Goal: Submit feedback/report problem

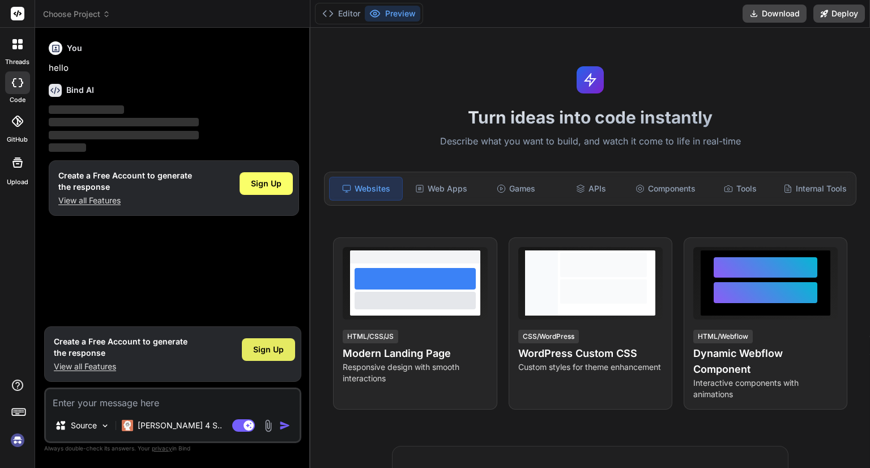
click at [248, 352] on div "Sign Up" at bounding box center [268, 349] width 53 height 23
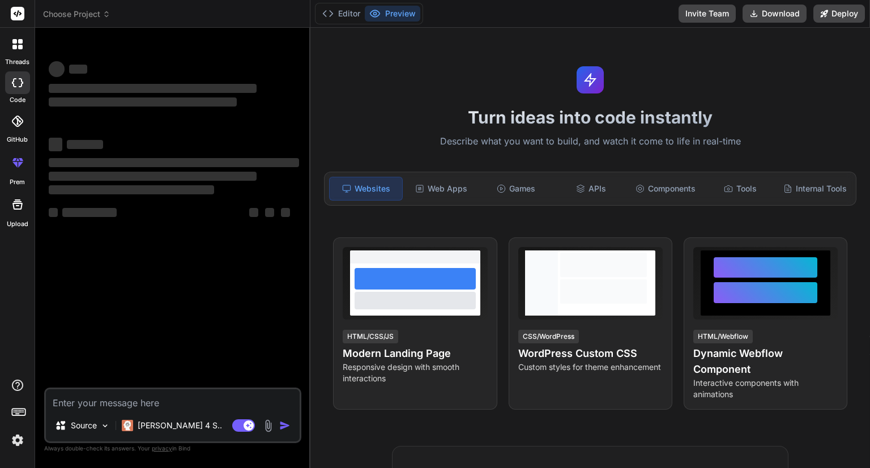
click at [167, 408] on textarea at bounding box center [173, 399] width 254 height 20
type textarea "x"
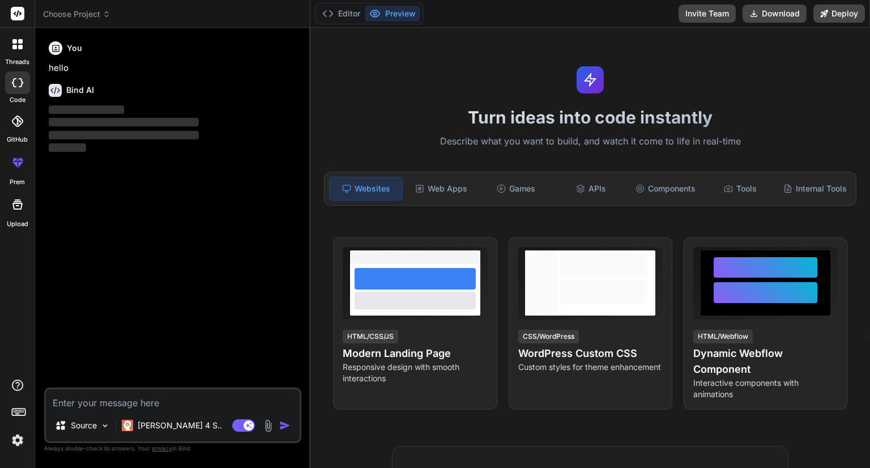
click at [167, 408] on textarea at bounding box center [173, 399] width 254 height 20
click at [170, 397] on textarea at bounding box center [173, 399] width 254 height 20
paste textarea "<div class="carousel"> <div class="carousel-header">Uploaded Images ({{ images.…"
type textarea "<div class="carousel"> <div class="carousel-header">Uploaded Images ({{ images.…"
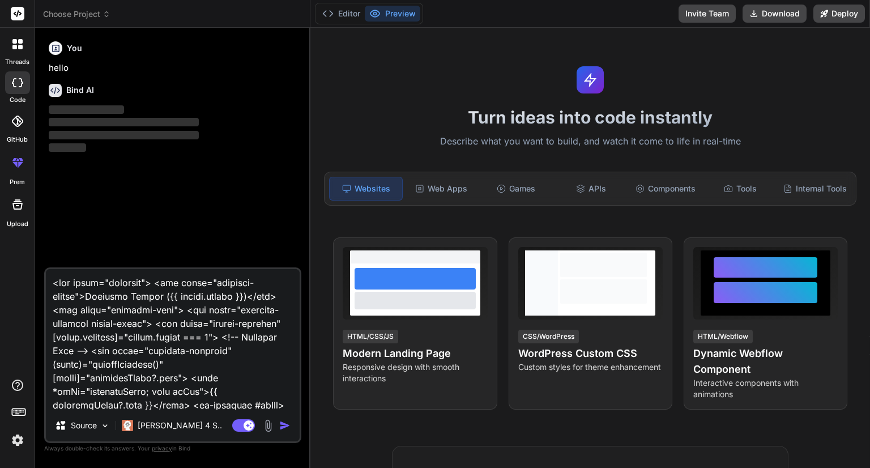
scroll to position [2340, 0]
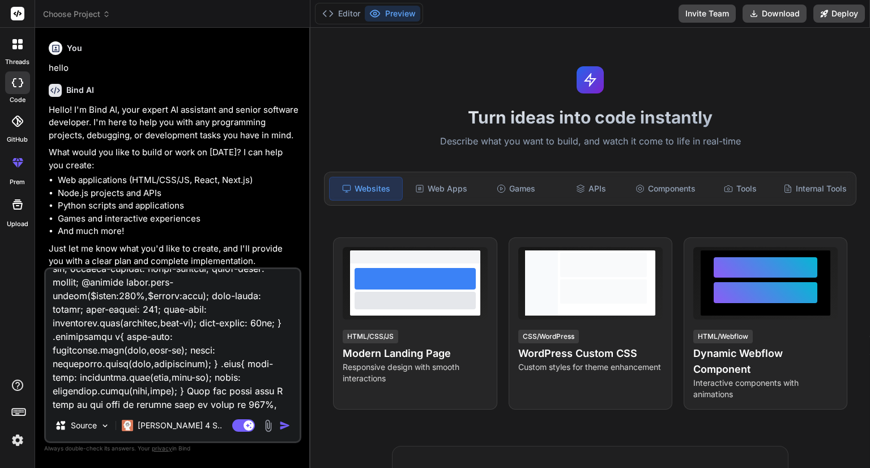
type textarea "x"
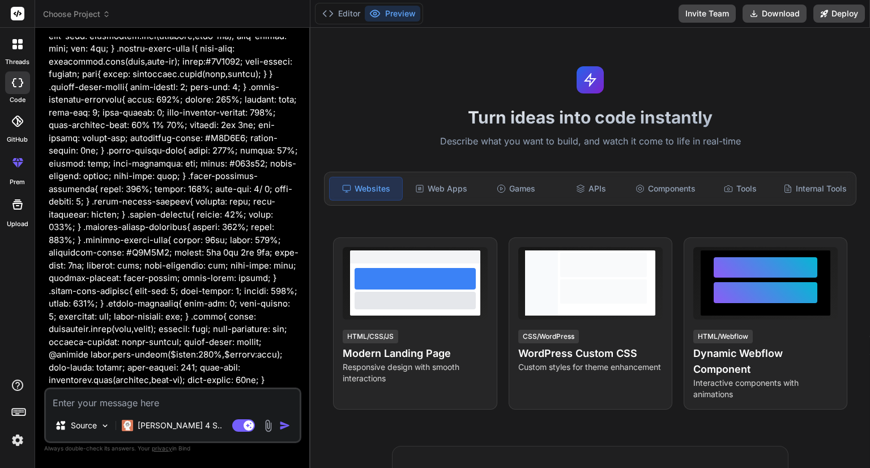
scroll to position [2014, 0]
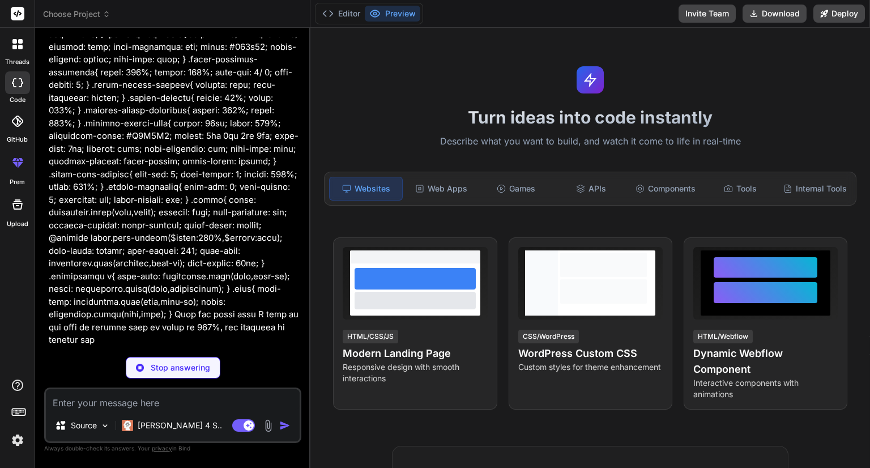
click at [264, 428] on img at bounding box center [268, 425] width 13 height 13
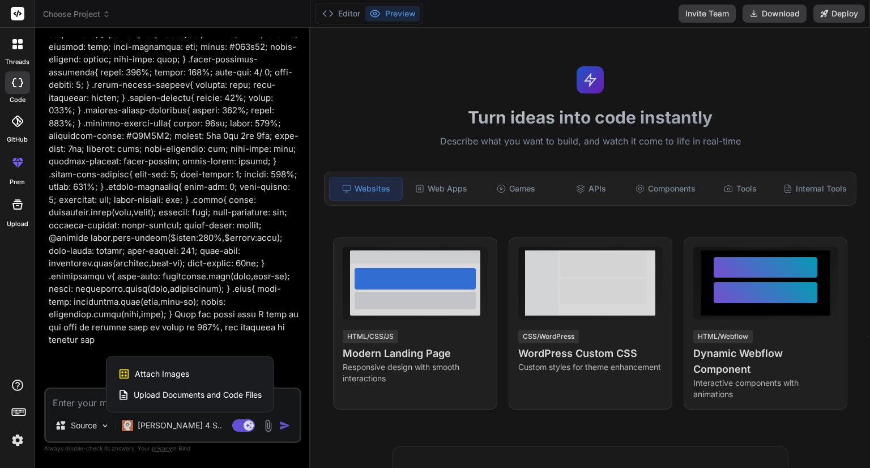
click at [168, 372] on span "Attach Images" at bounding box center [162, 373] width 54 height 11
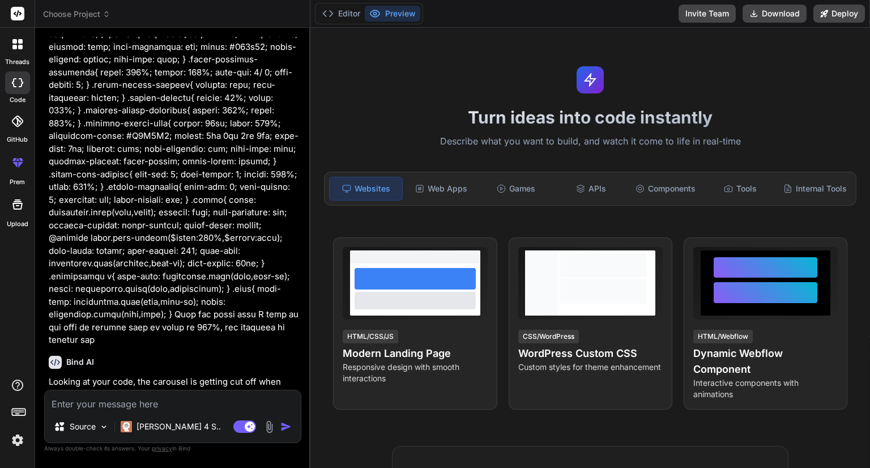
type textarea "x"
click at [143, 405] on textarea at bounding box center [173, 400] width 256 height 20
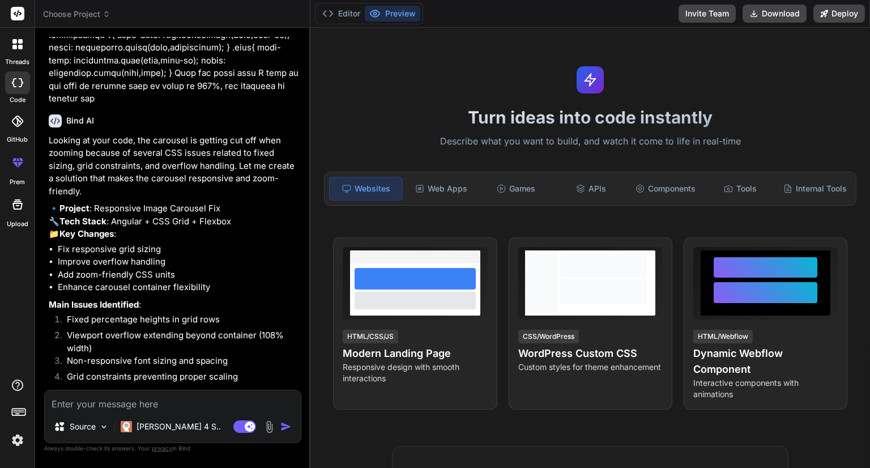
scroll to position [2271, 0]
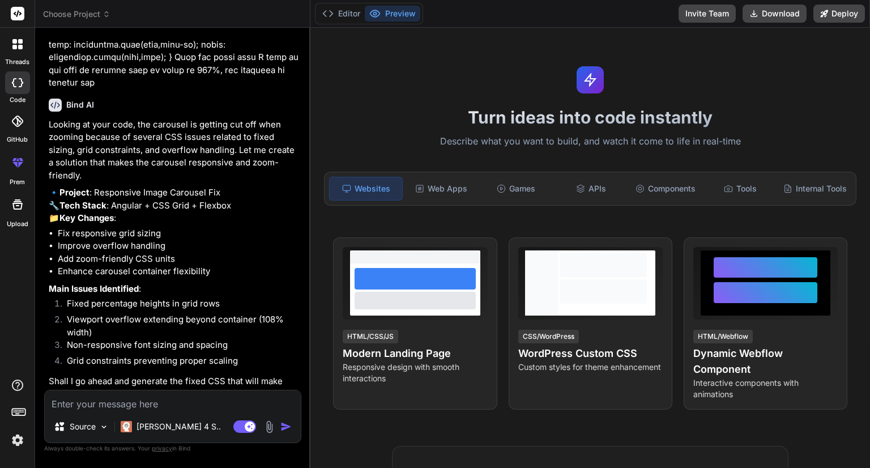
click at [124, 402] on textarea at bounding box center [173, 400] width 256 height 20
type textarea "y"
type textarea "x"
type textarea "ye"
type textarea "x"
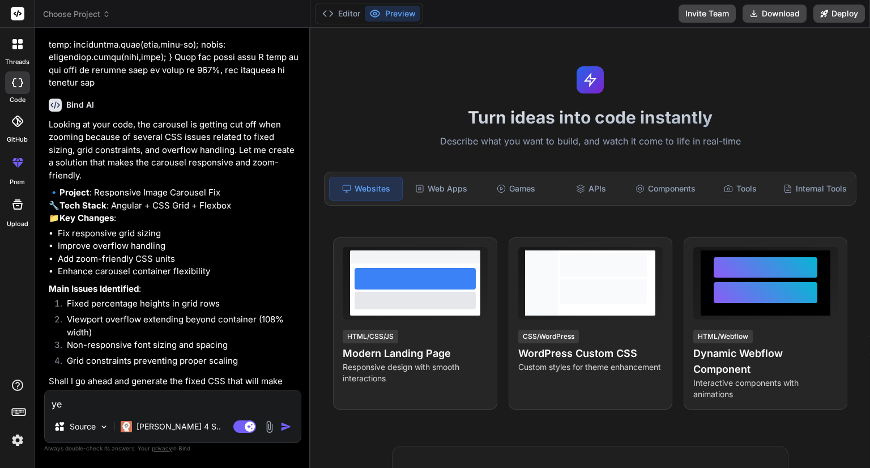
type textarea "yes"
type textarea "x"
type textarea "yes"
type textarea "x"
type textarea "yes p"
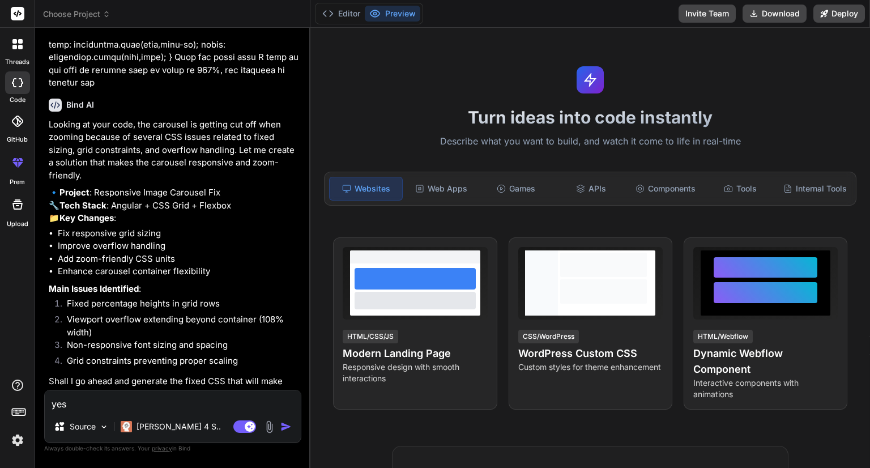
type textarea "x"
type textarea "yes pl"
type textarea "x"
type textarea "yes ple"
type textarea "x"
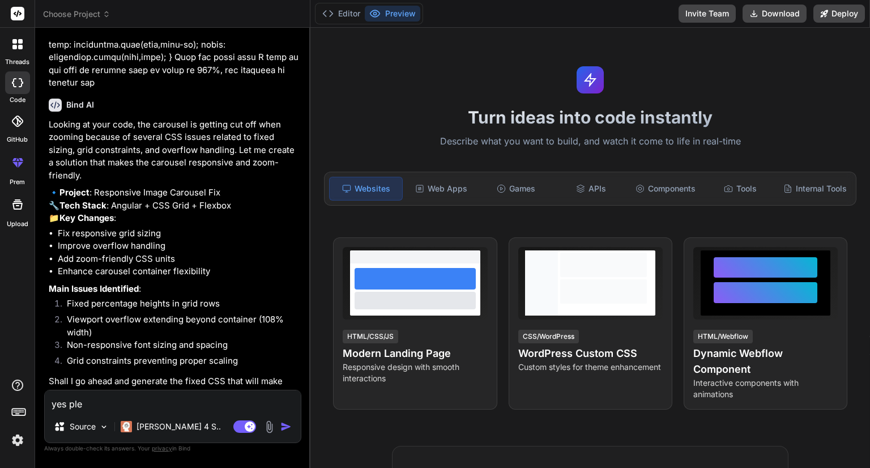
type textarea "yes plea"
type textarea "x"
type textarea "yes pleas"
type textarea "x"
type textarea "yes please"
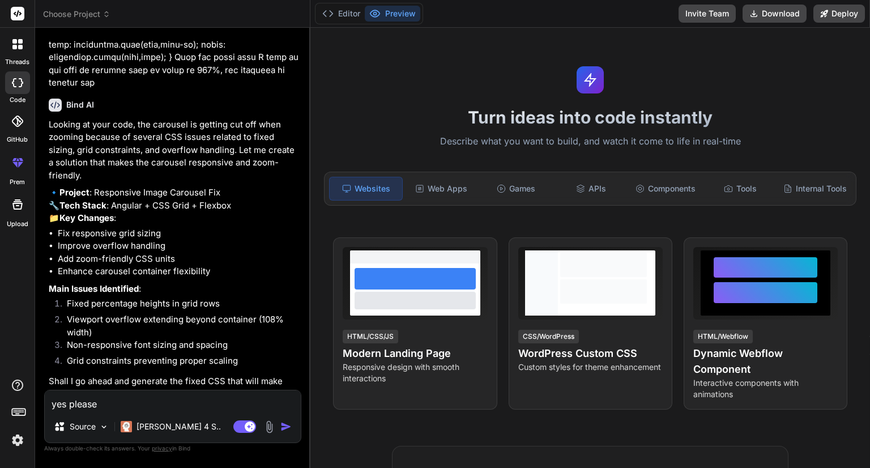
type textarea "x"
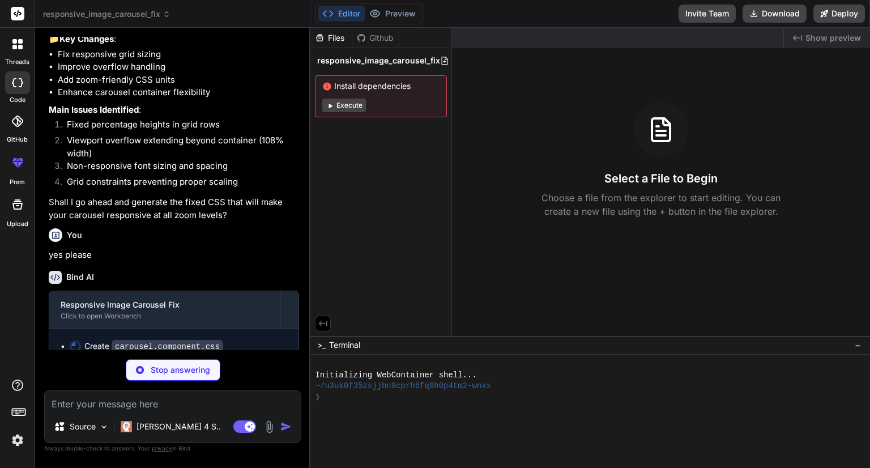
scroll to position [2450, 0]
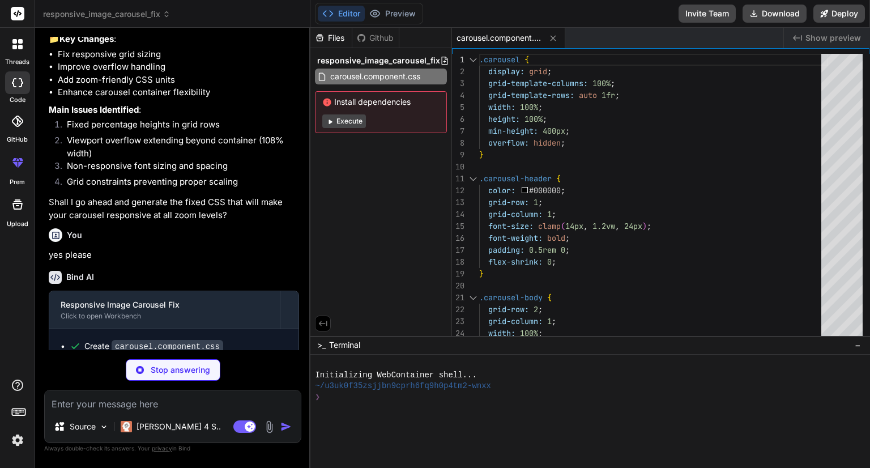
type textarea "x"
type textarea ".upload-container { padding: clamp(12px, 1.5vh, 20px) clamp(12px, 1.5vw, 20px);…"
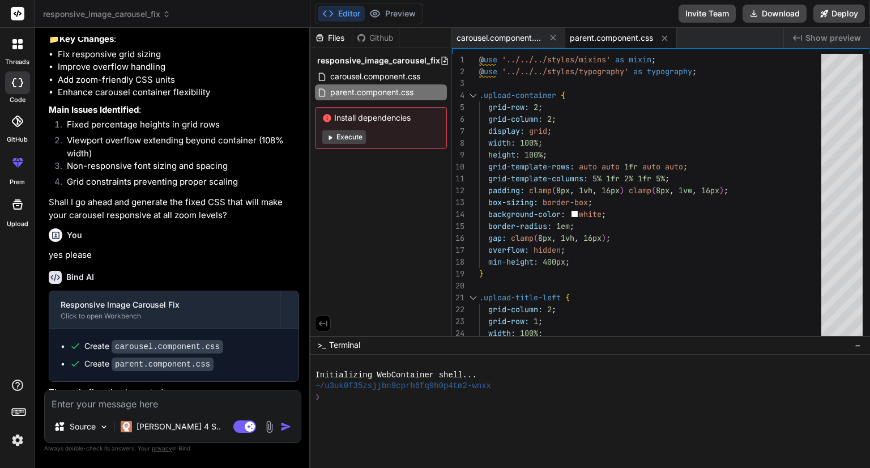
type textarea "x"
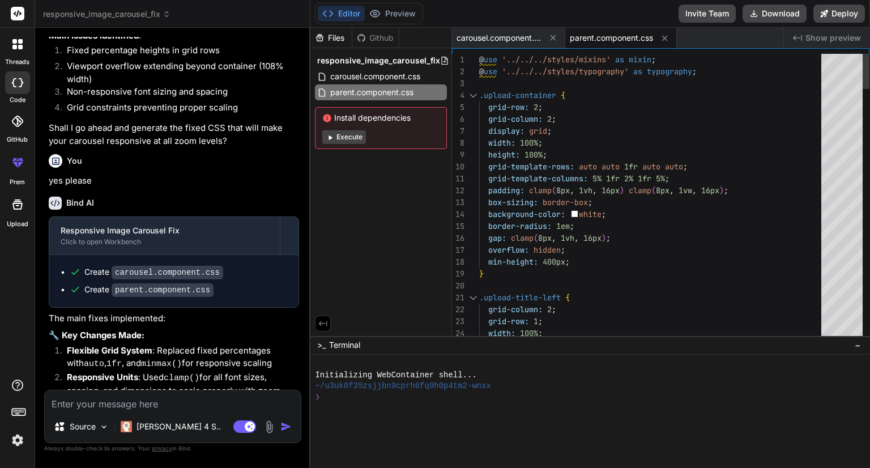
scroll to position [0, 0]
click at [408, 70] on span "carousel.component.css" at bounding box center [375, 77] width 92 height 14
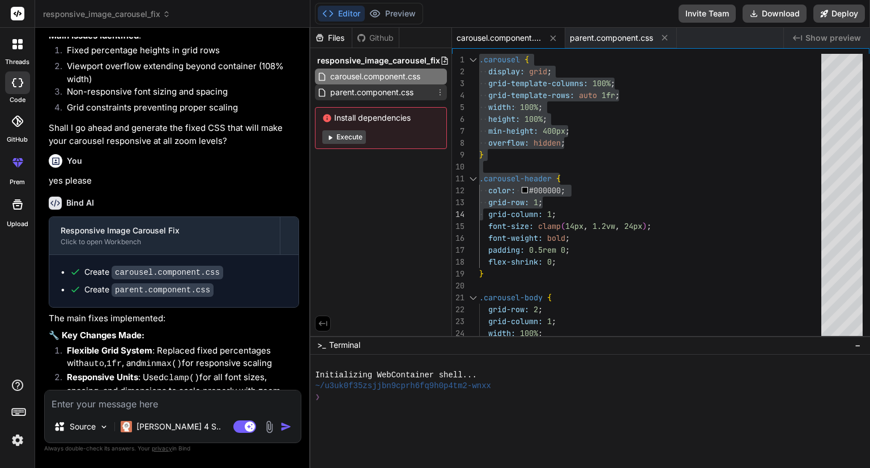
click at [383, 89] on span "parent.component.css" at bounding box center [372, 93] width 86 height 14
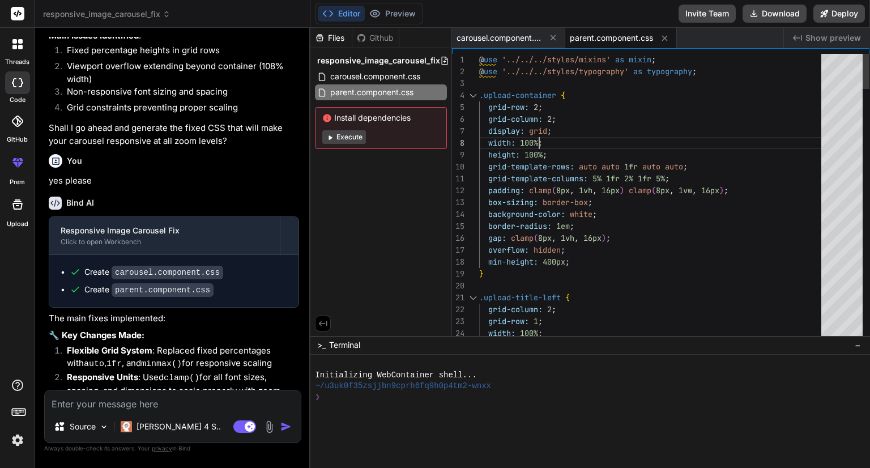
type textarea "@use '../../../styles/mixins' as mixin; @use '../../../styles/typography' as ty…"
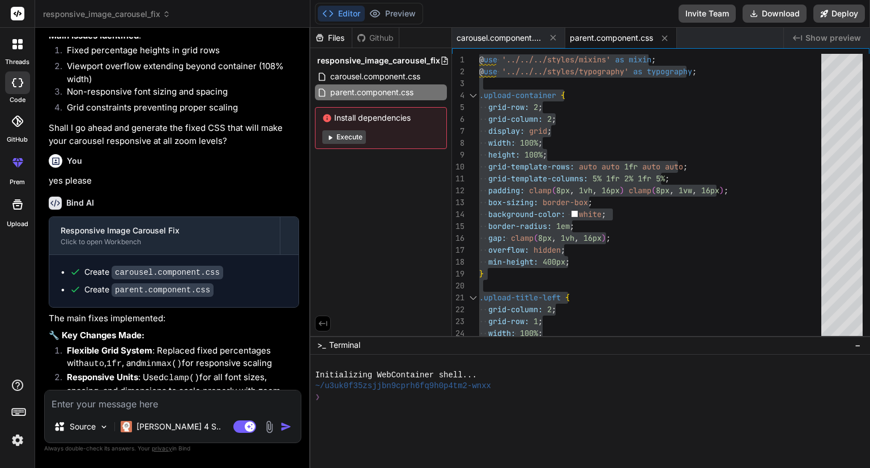
click at [175, 397] on textarea at bounding box center [173, 400] width 256 height 20
type textarea "I"
type textarea "x"
type textarea "I"
type textarea "x"
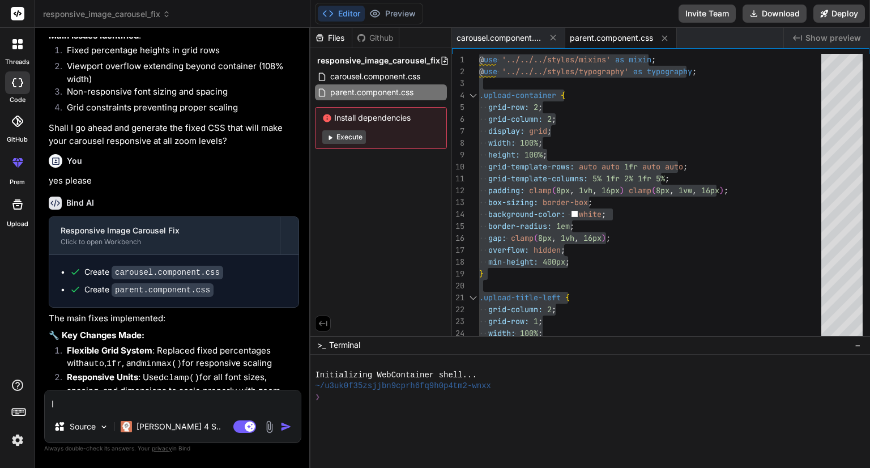
type textarea "I d"
type textarea "x"
type textarea "I do"
type textarea "x"
type textarea "I don"
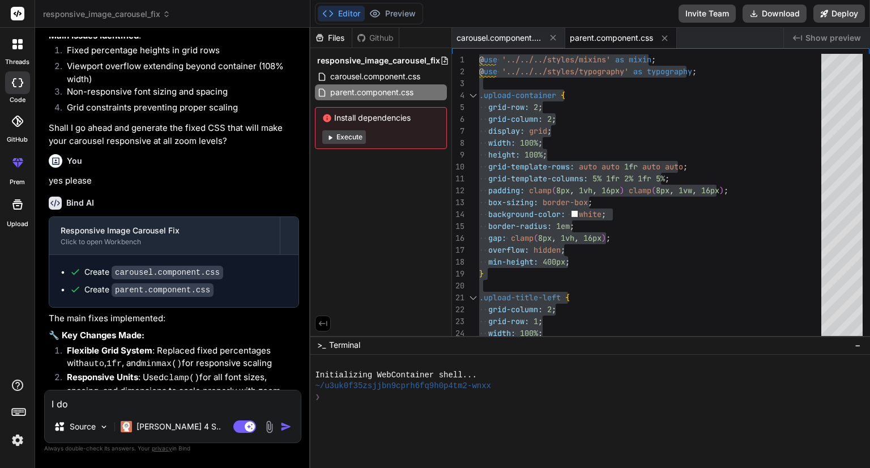
type textarea "x"
type textarea "I dont"
type textarea "x"
type textarea "I dont"
type textarea "x"
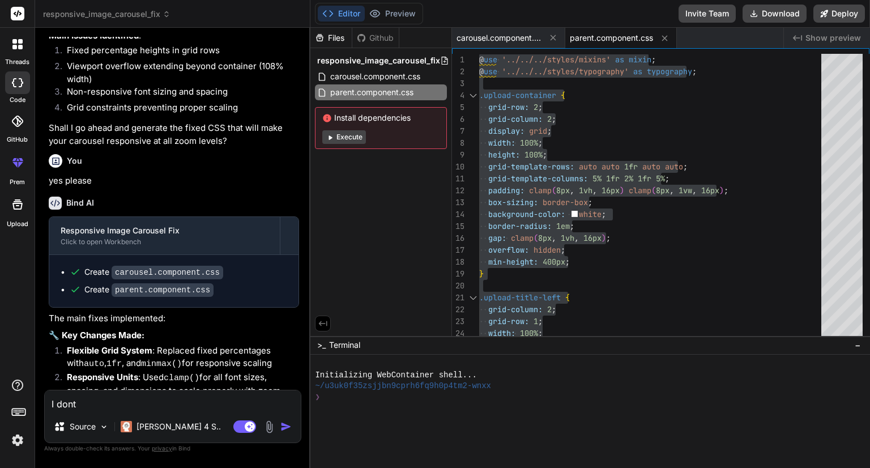
type textarea "I dont w"
type textarea "x"
type textarea "I dont wa"
type textarea "x"
type textarea "I dont wan"
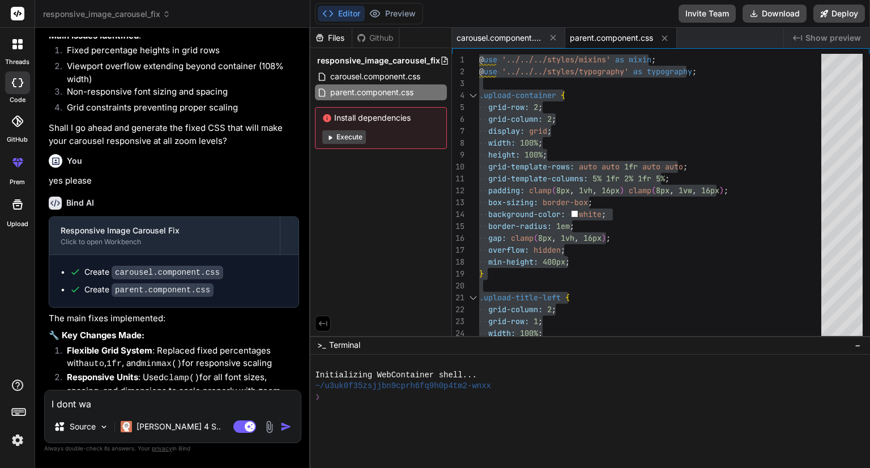
type textarea "x"
type textarea "I dont want"
type textarea "x"
type textarea "I dont want"
type textarea "x"
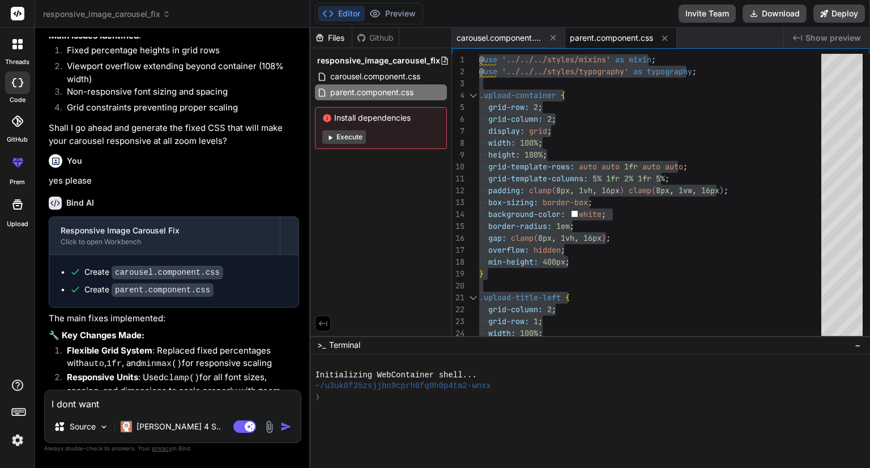
type textarea "I dont want t"
type textarea "x"
type textarea "I dont want to"
type textarea "x"
type textarea "I dont want to"
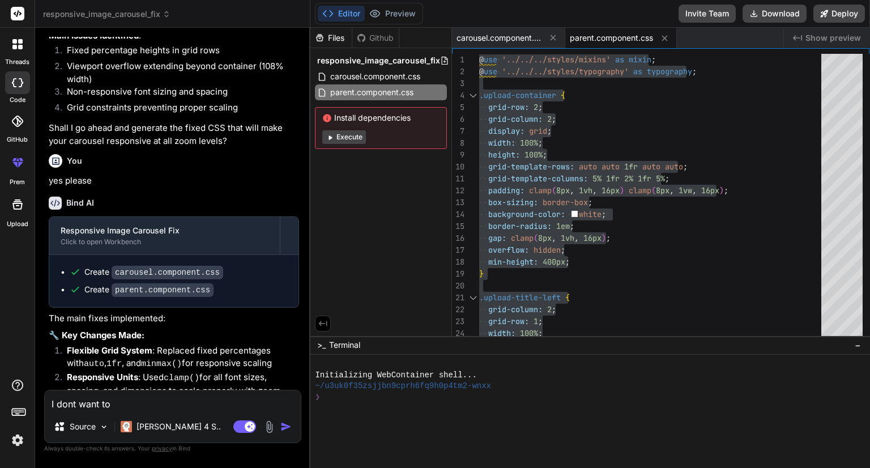
type textarea "x"
type textarea "I dont want to c"
type textarea "x"
type textarea "I dont want to ch"
type textarea "x"
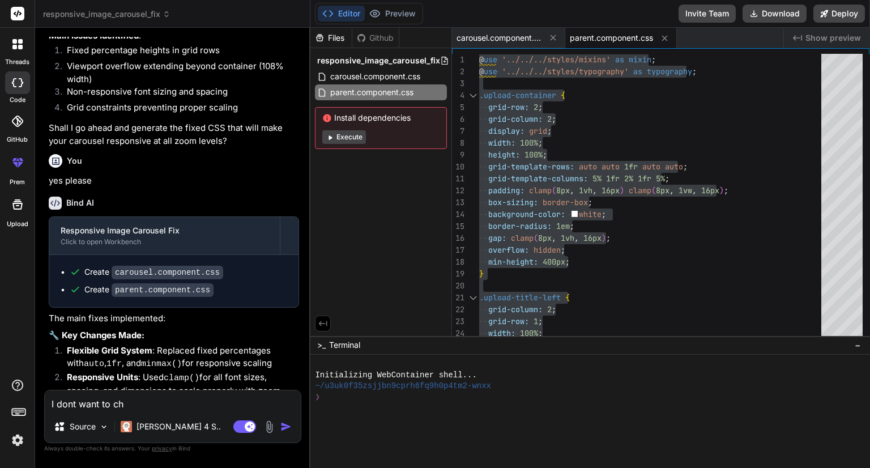
type textarea "I dont want to cha"
type textarea "x"
type textarea "I dont want to [PERSON_NAME]"
type textarea "x"
type textarea "I dont want to chane"
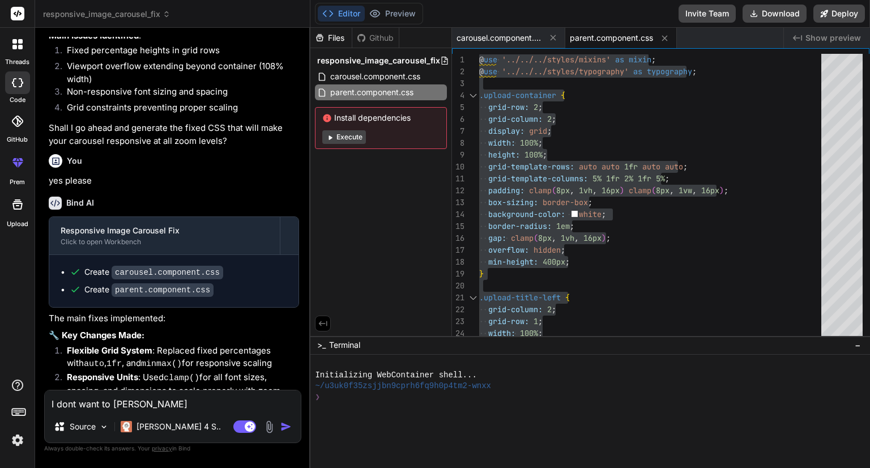
type textarea "x"
type textarea "I dont want to chane"
type textarea "x"
type textarea "I dont want to chane t"
type textarea "x"
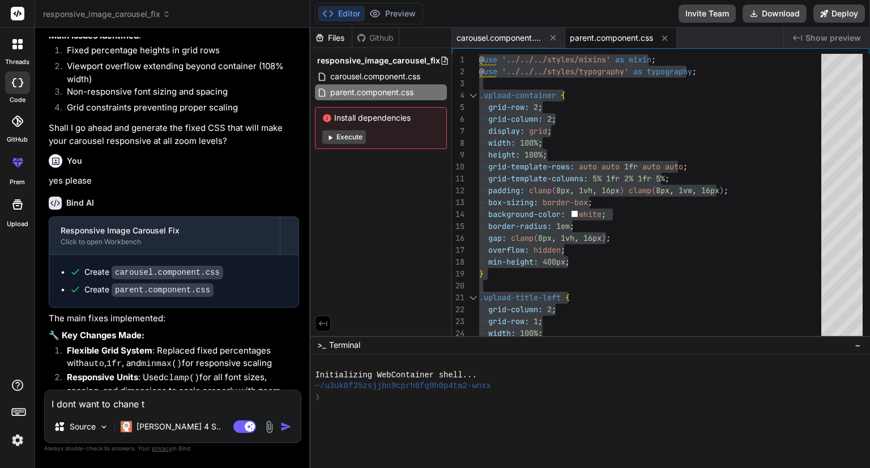
type textarea "I dont want to chane th"
type textarea "x"
type textarea "I dont want to chane t"
type textarea "x"
type textarea "I dont want to chane"
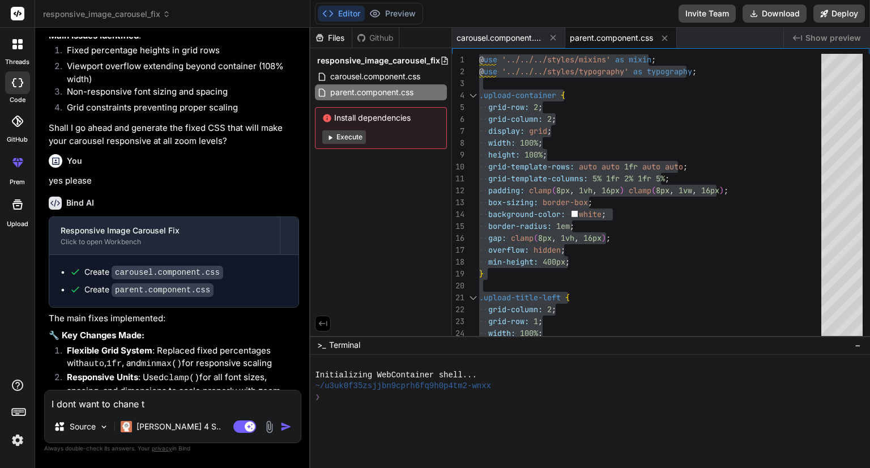
type textarea "x"
type textarea "I dont want to chane"
type textarea "x"
type textarea "I dont want to [PERSON_NAME]"
type textarea "x"
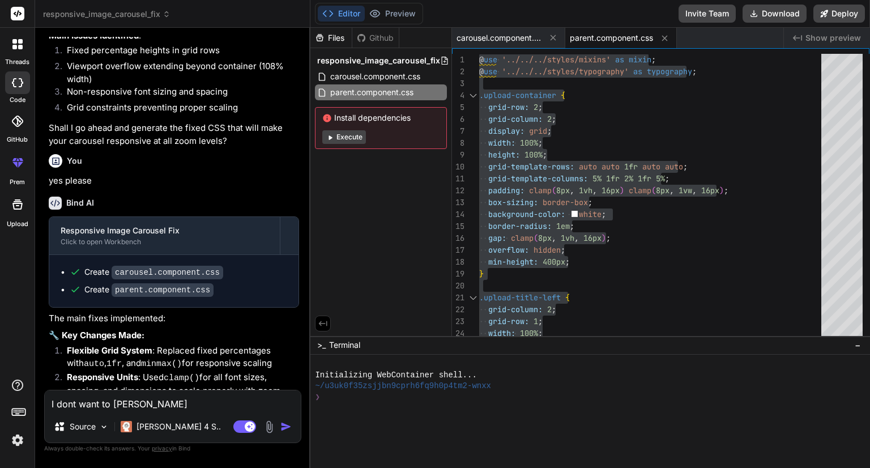
type textarea "I dont want to [PERSON_NAME]"
type textarea "x"
type textarea "I dont want to change"
type textarea "x"
type textarea "I dont want to change"
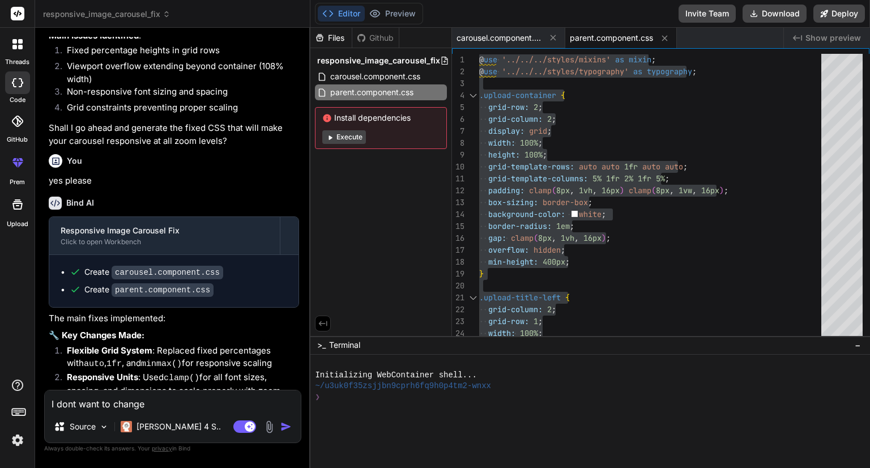
type textarea "x"
type textarea "I dont want to change t"
type textarea "x"
type textarea "I dont want to change th"
type textarea "x"
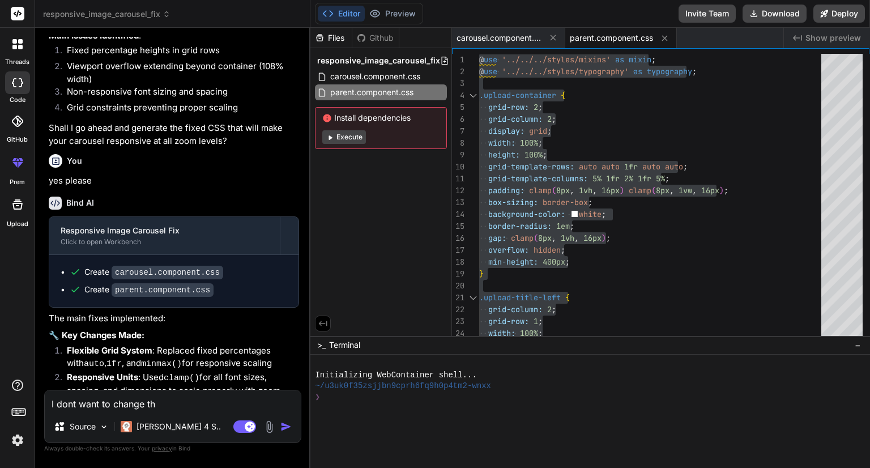
type textarea "I dont want to change the"
type textarea "x"
type textarea "I dont want to change the"
type textarea "x"
type textarea "I dont want to change the l"
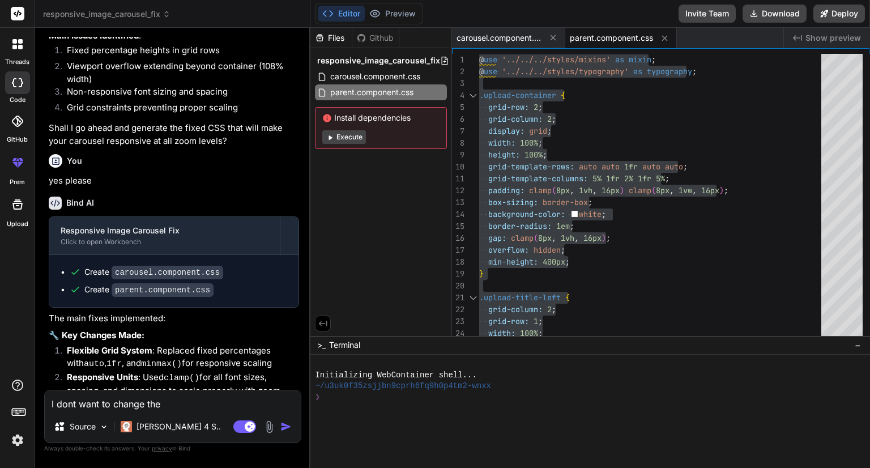
type textarea "x"
type textarea "I dont want to change the lo"
type textarea "x"
type textarea "I dont want to change the loo"
type textarea "x"
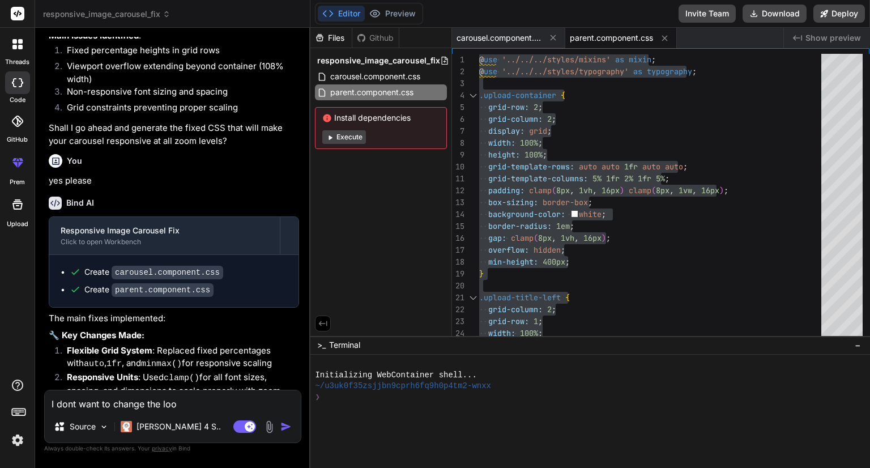
type textarea "I dont want to change the look"
type textarea "x"
type textarea "I dont want to change the look"
type textarea "x"
type textarea "I dont want to change the look a"
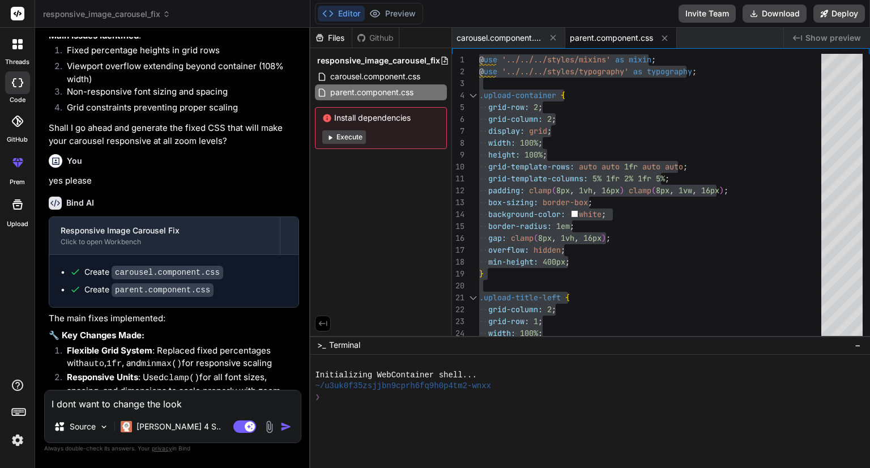
type textarea "x"
type textarea "I dont want to change the look an"
type textarea "x"
type textarea "I dont want to change the look and"
type textarea "x"
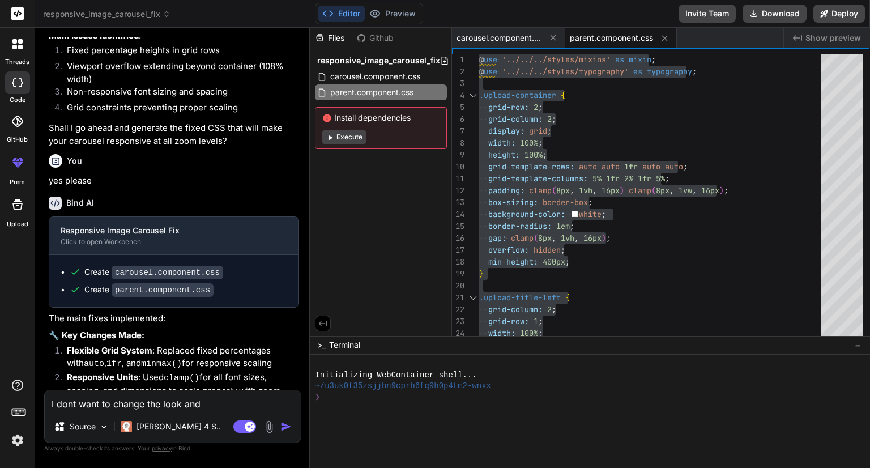
type textarea "I dont want to change the look and"
type textarea "x"
type textarea "I dont want to change the look and f"
type textarea "x"
type textarea "I dont want to change the look and fe"
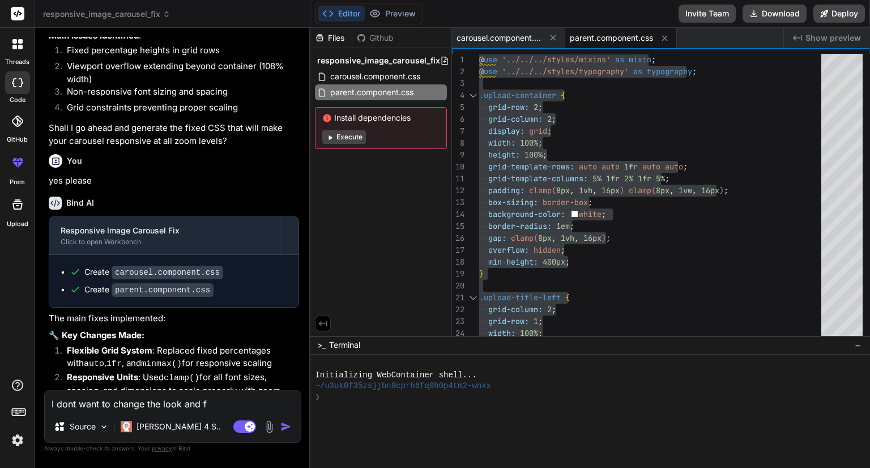
type textarea "x"
type textarea "I dont want to change the look and fel"
type textarea "x"
type textarea "I dont want to change the look and fell"
type textarea "x"
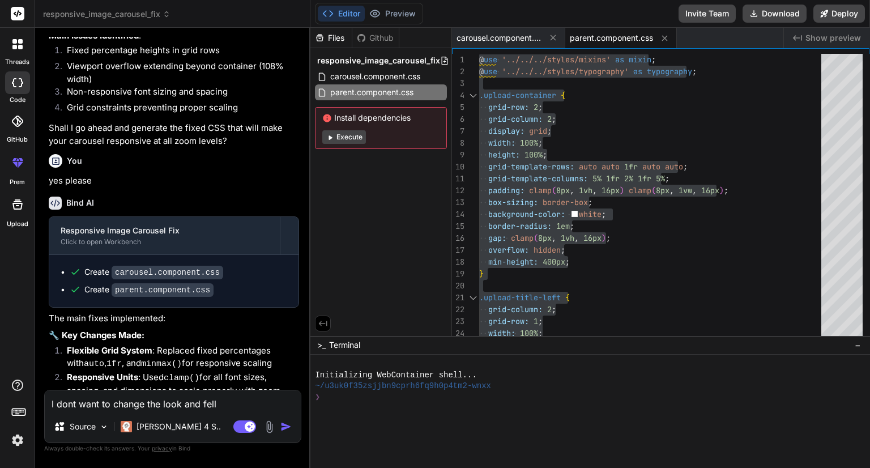
type textarea "I dont want to change the look and fell"
type textarea "x"
type textarea "I dont want to change the look and fell o"
type textarea "x"
type textarea "I dont want to change the look and fell of"
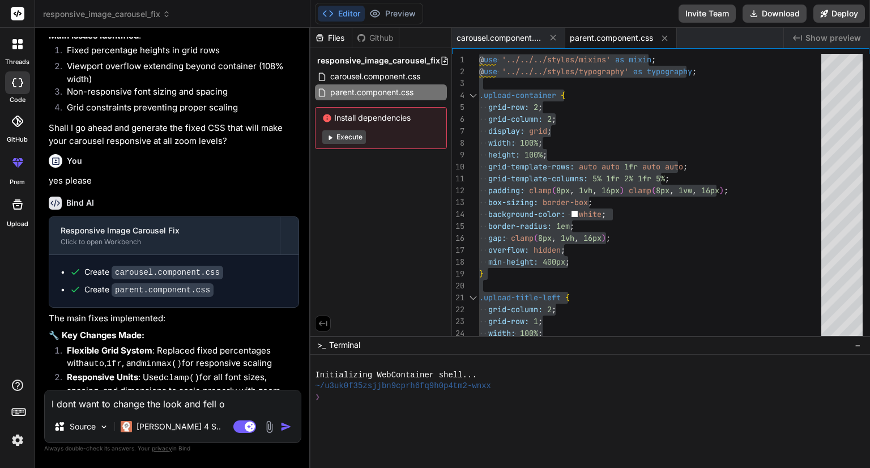
type textarea "x"
type textarea "I dont want to change the look and fell of"
type textarea "x"
type textarea "I dont want to change the look and fell of t"
type textarea "x"
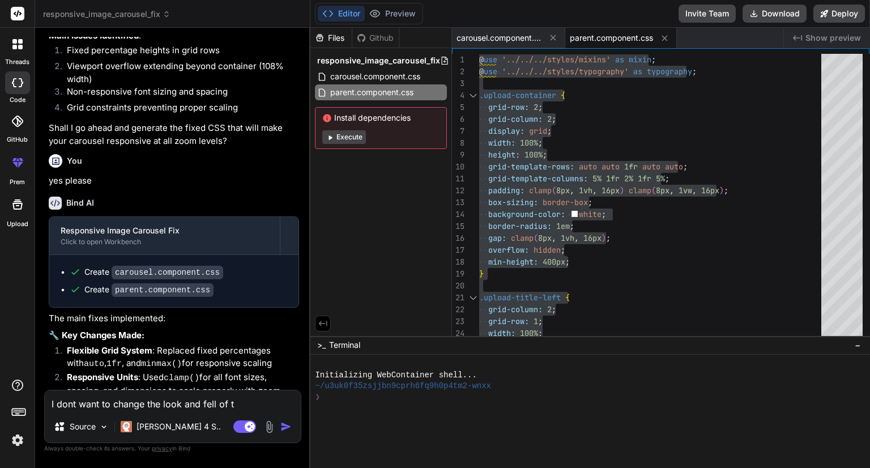
type textarea "I dont want to change the look and fell of th"
type textarea "x"
type textarea "I dont want to change the look and fell of thr"
type textarea "x"
type textarea "I dont want to change the look and fell of thr"
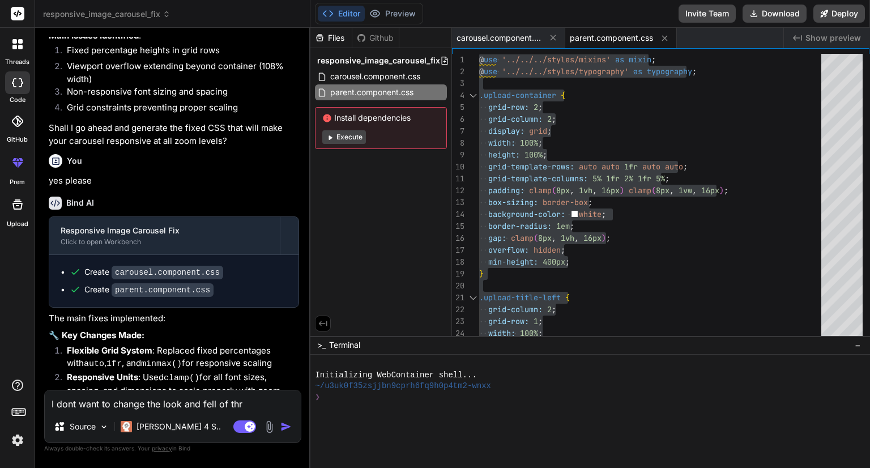
type textarea "x"
type textarea "I dont want to change the look and fell of thr"
type textarea "x"
type textarea "I dont want to change the look and fell of th"
type textarea "x"
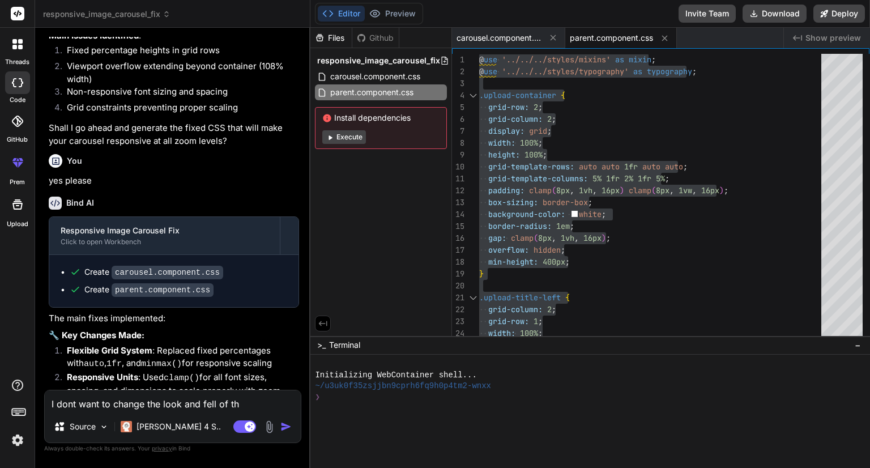
type textarea "I dont want to change the look and fell of the"
type textarea "x"
type textarea "I dont want to change the look and fell of the"
type textarea "x"
type textarea "I dont want to change the look and fell of the c"
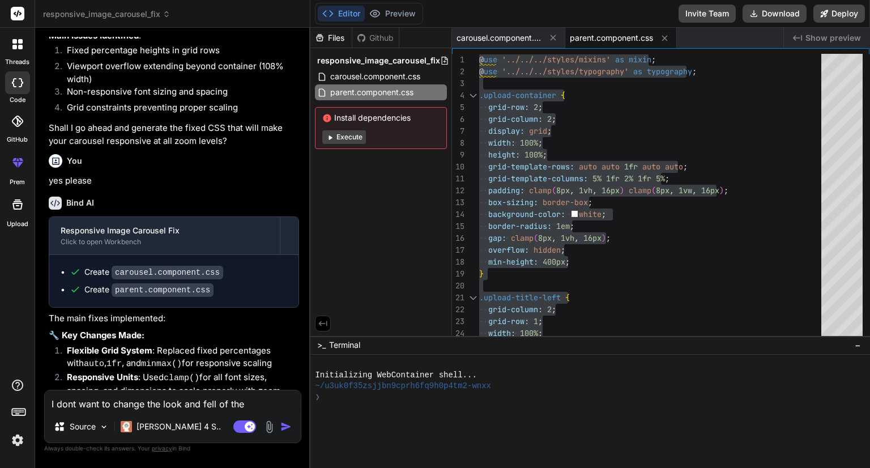
type textarea "x"
type textarea "I dont want to change the look and fell of the co"
type textarea "x"
type textarea "I dont want to change the look and fell of the com"
type textarea "x"
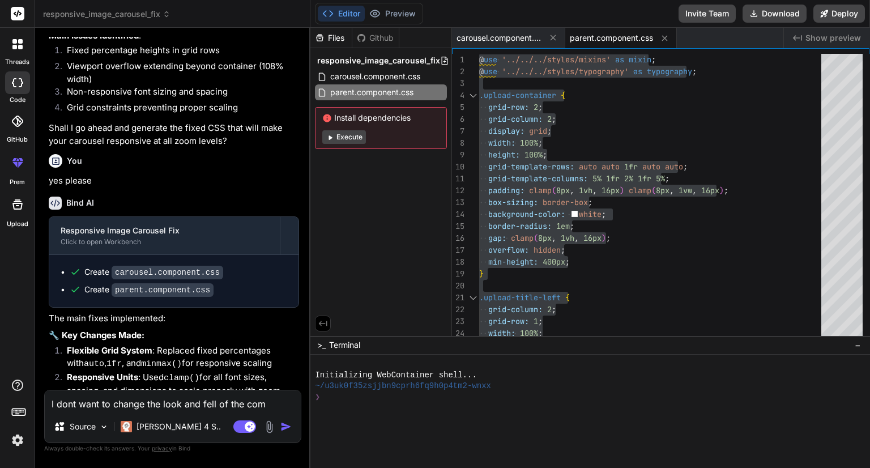
type textarea "I dont want to change the look and fell of the comp"
type textarea "x"
type textarea "I dont want to change the look and fell of the compo"
type textarea "x"
type textarea "I dont want to change the look and fell of the compon"
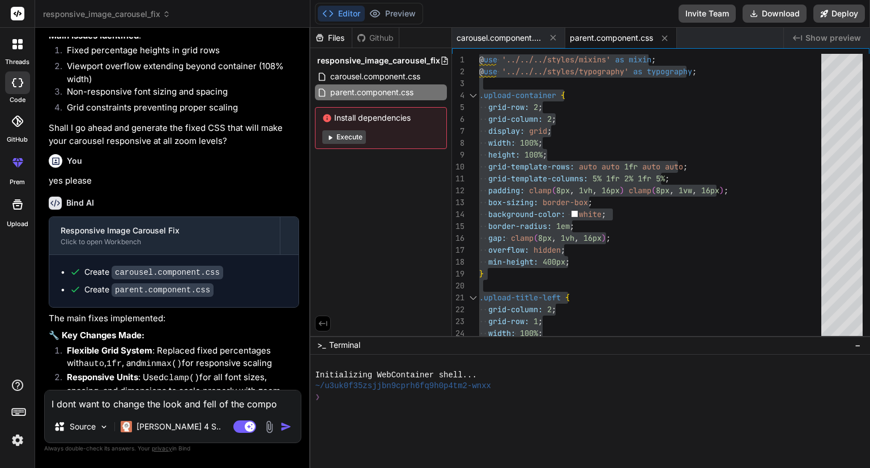
type textarea "x"
type textarea "I dont want to change the look and fell of the compone"
type textarea "x"
type textarea "I dont want to change the look and fell of the componen"
type textarea "x"
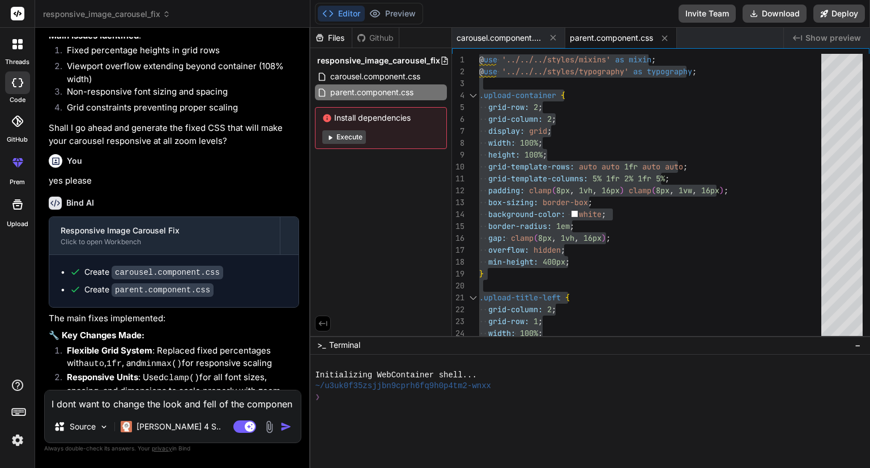
type textarea "I dont want to change the look and fell of the component"
type textarea "x"
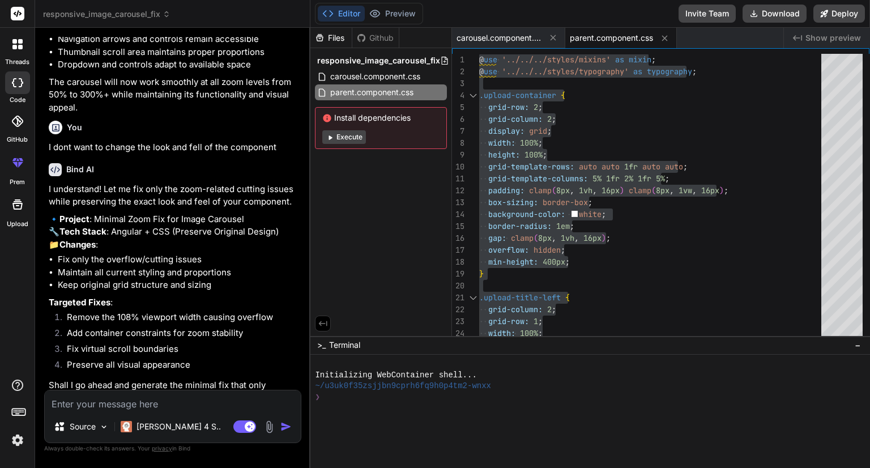
scroll to position [3063, 0]
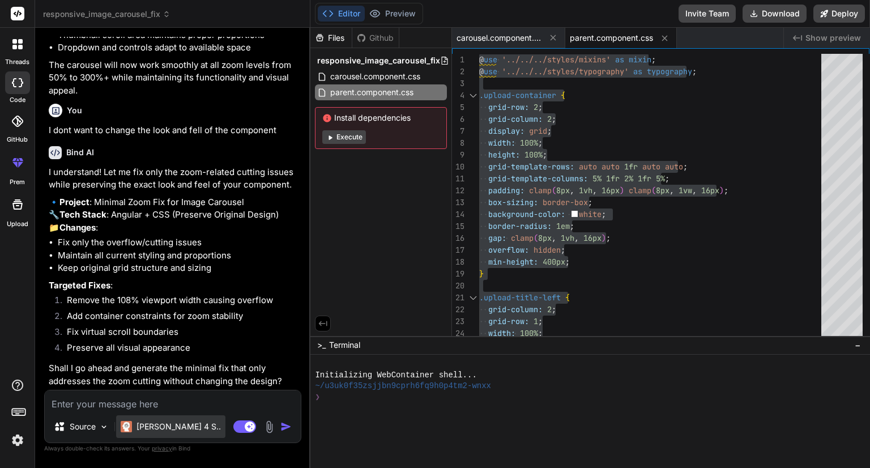
click at [152, 419] on div "[PERSON_NAME] 4 S.." at bounding box center [170, 426] width 109 height 23
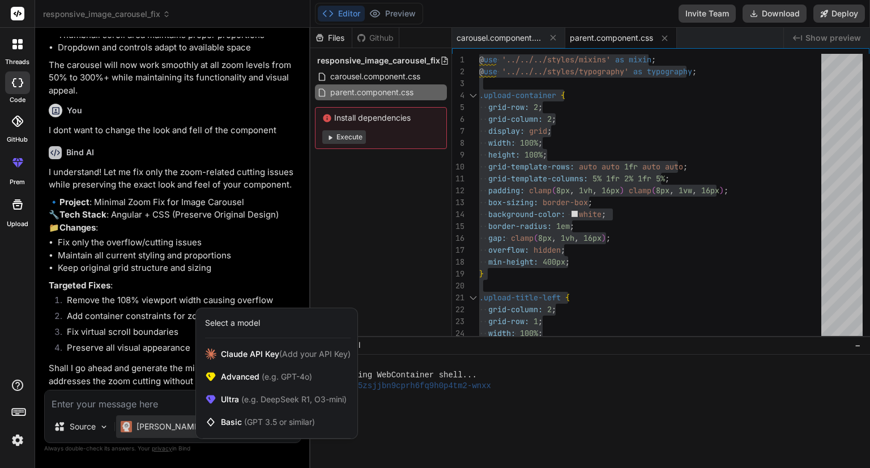
click at [137, 405] on div at bounding box center [435, 234] width 870 height 468
type textarea "x"
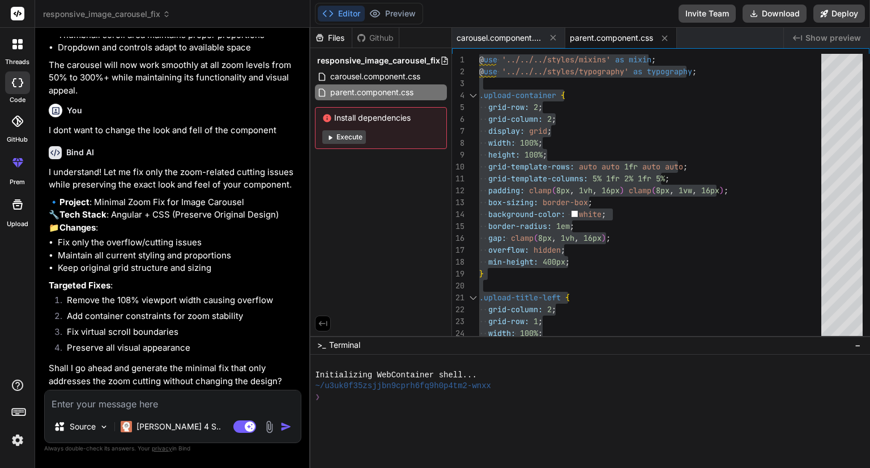
click at [137, 405] on textarea at bounding box center [173, 400] width 256 height 20
type textarea "y"
type textarea "x"
type textarea "ye"
type textarea "x"
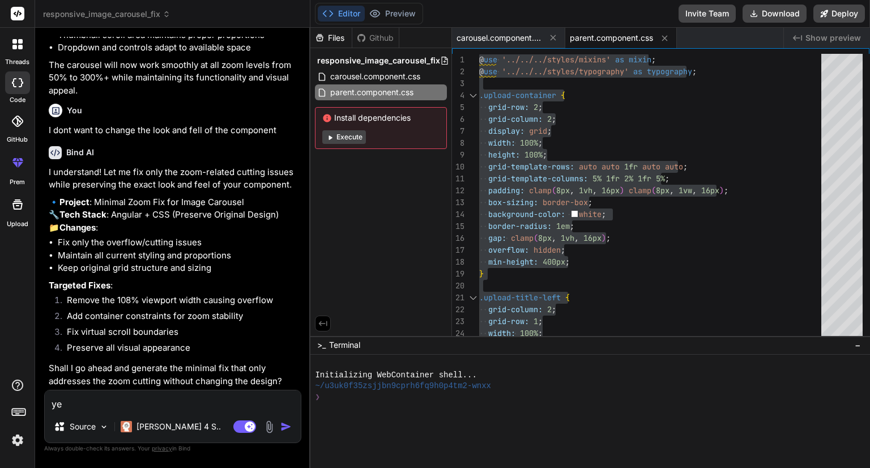
type textarea "yes"
type textarea "x"
type textarea "yes"
type textarea "x"
type textarea "yes p"
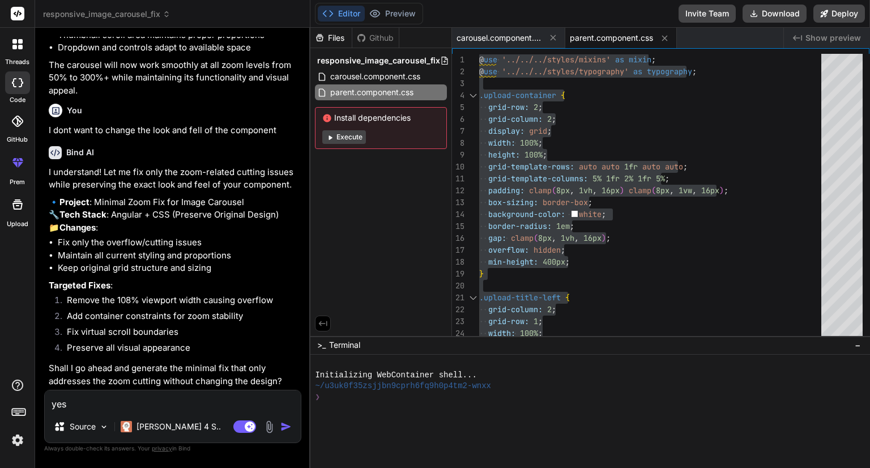
type textarea "x"
type textarea "yes pl"
type textarea "x"
type textarea "yes ple"
type textarea "x"
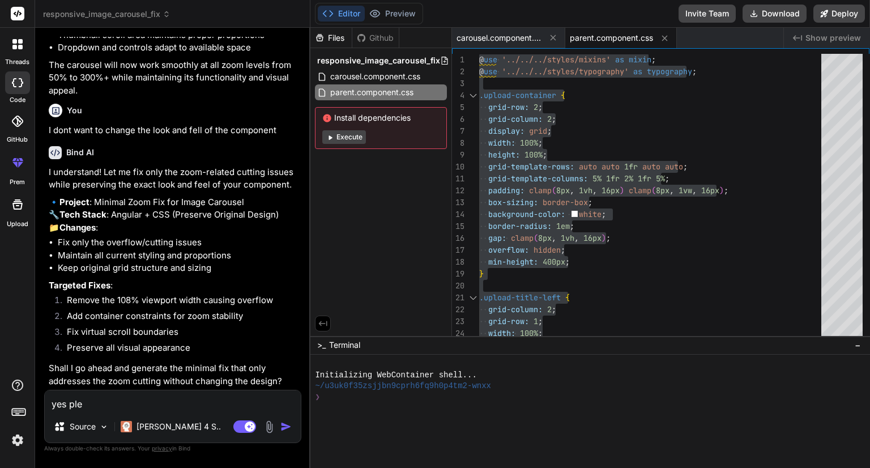
type textarea "yes plea"
type textarea "x"
type textarea "yes pleas"
type textarea "x"
type textarea "yes please"
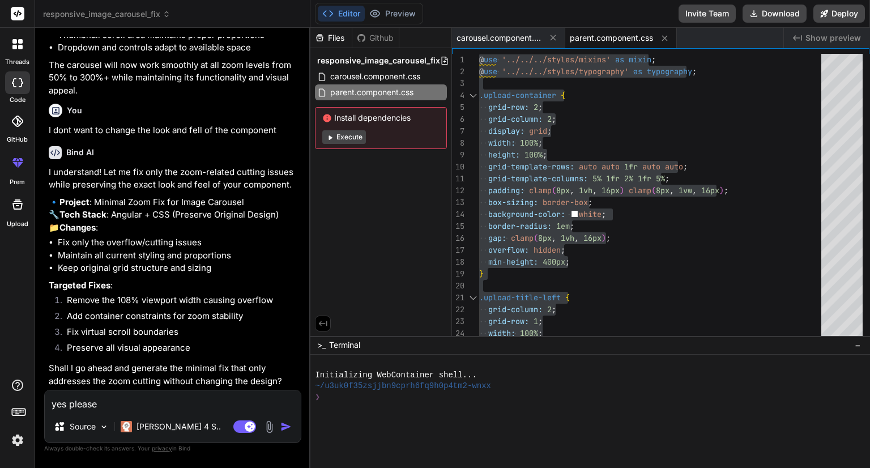
type textarea "x"
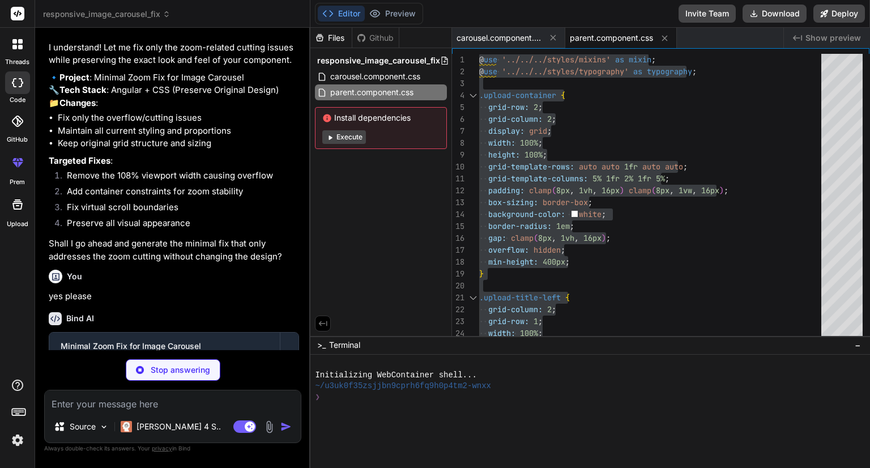
scroll to position [3243, 0]
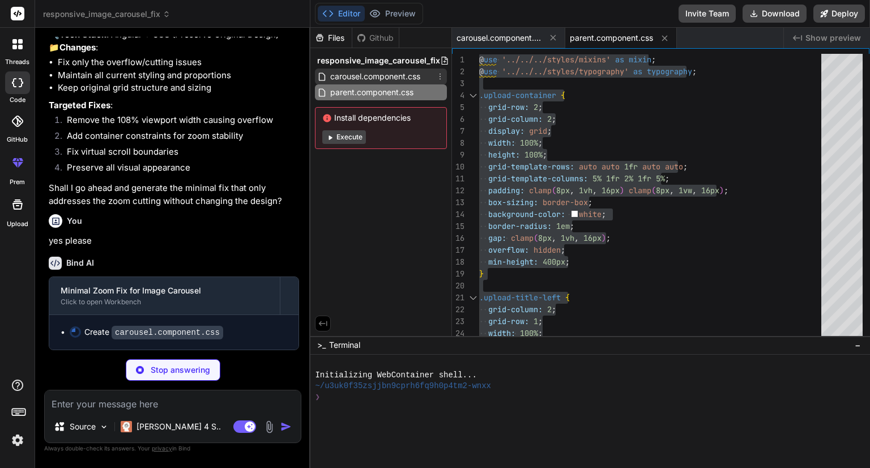
type textarea "x"
click at [384, 73] on span "carousel.component.css" at bounding box center [375, 77] width 92 height 14
type textarea "min-height: 60px; } }"
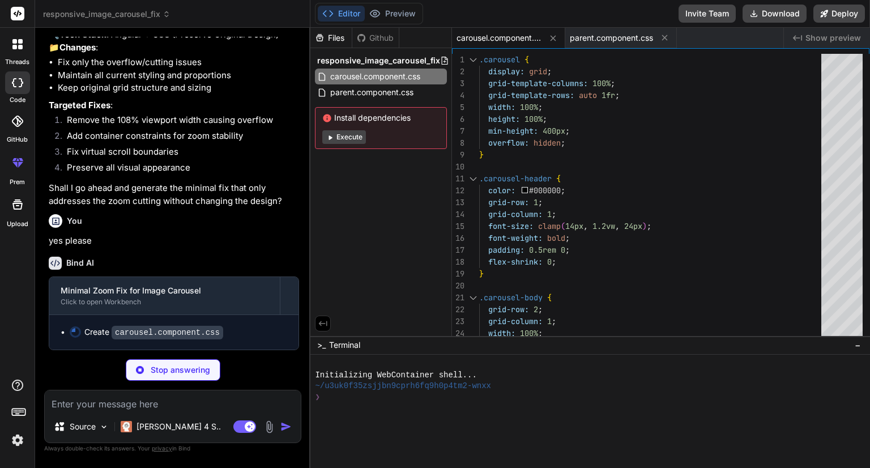
type textarea "x"
type textarea "} }"
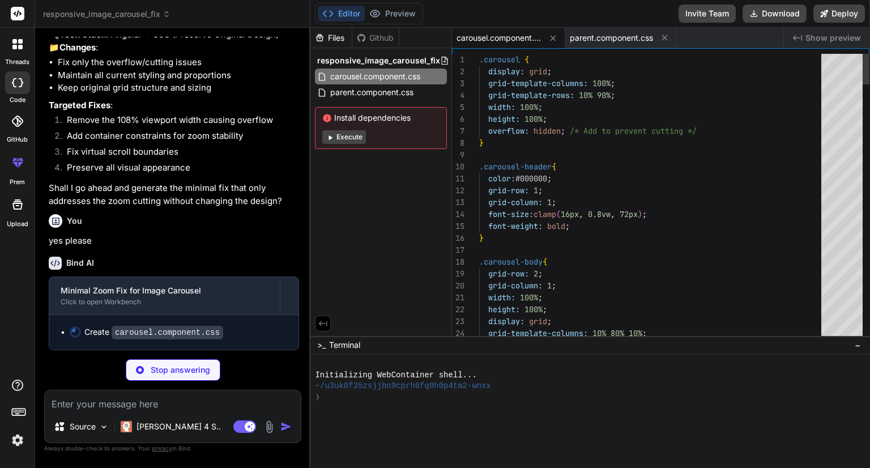
type textarea "x"
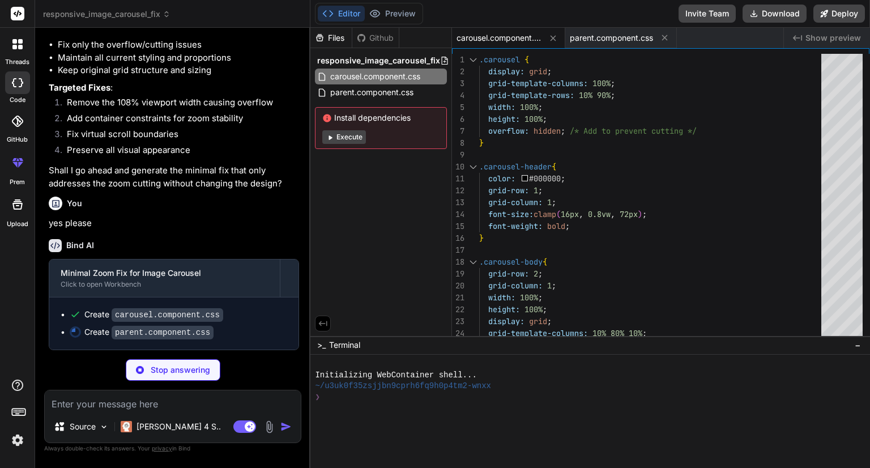
scroll to position [3260, 0]
type textarea ".carousel { display: grid; grid-template-columns: 100%; grid-template-rows: 10%…"
type textarea "x"
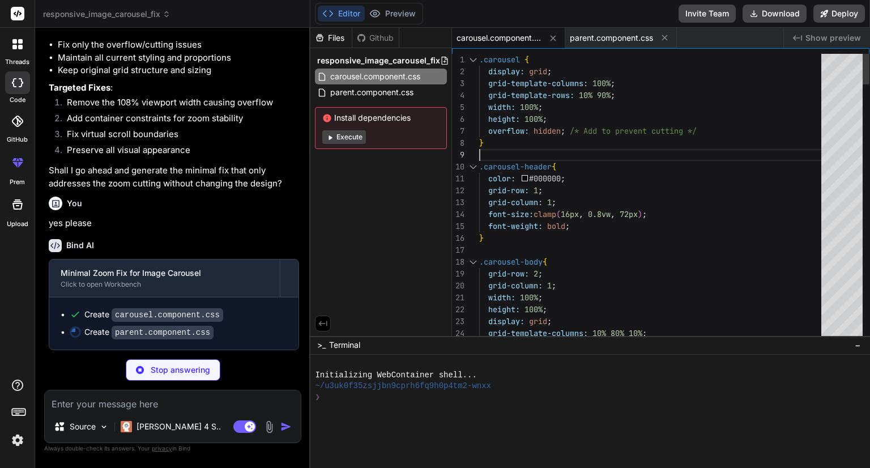
type textarea ".carousel { display: grid; grid-template-columns: 100%; grid-template-rows: 10%…"
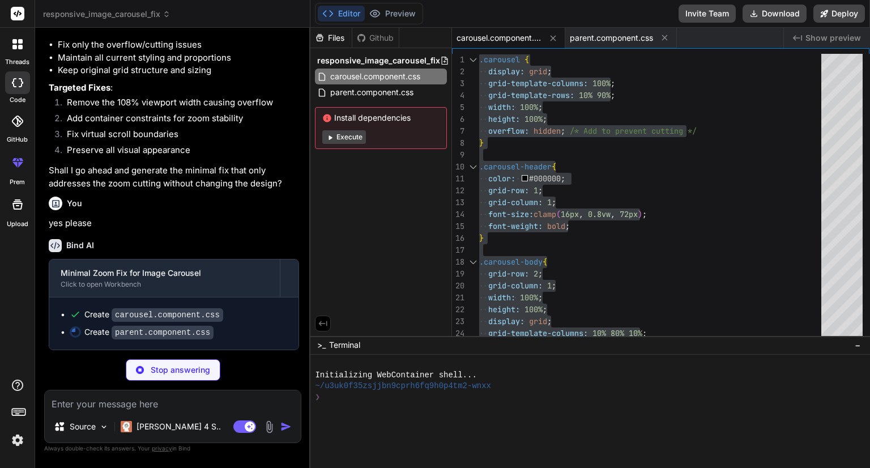
type textarea "x"
type textarea "font-size: typography.font(body,font-sm); color: typography.color(text,note); }"
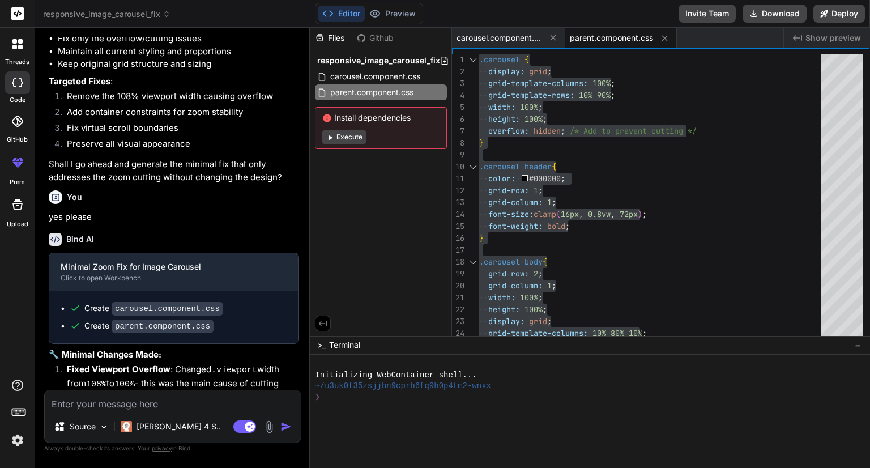
type textarea "x"
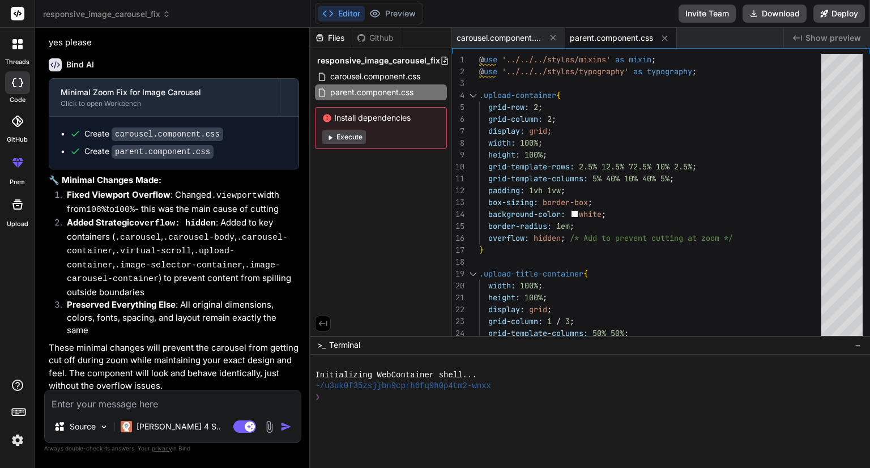
scroll to position [3438, 0]
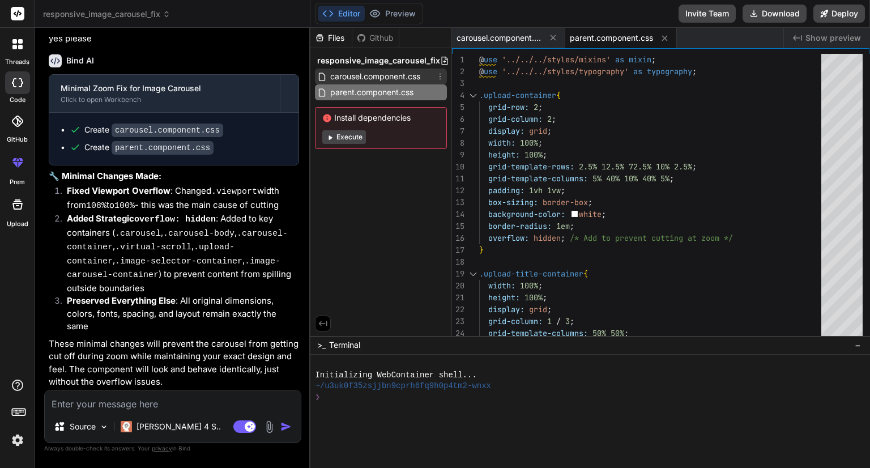
click at [383, 74] on span "carousel.component.css" at bounding box center [375, 77] width 92 height 14
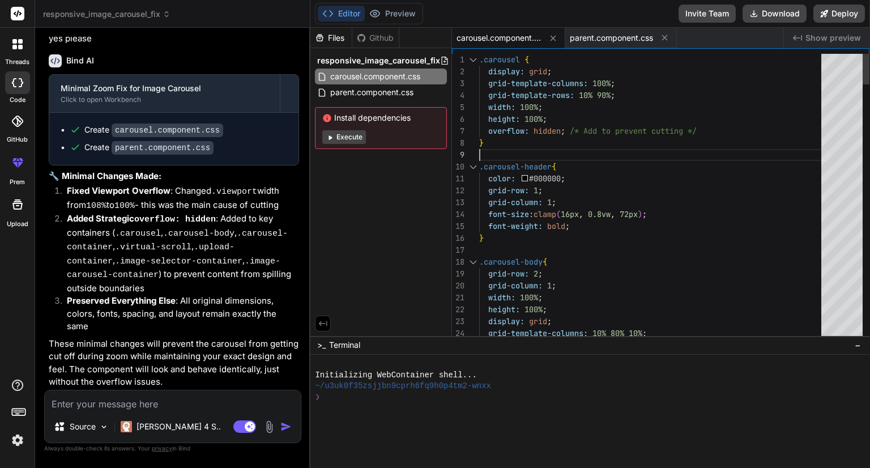
scroll to position [0, 0]
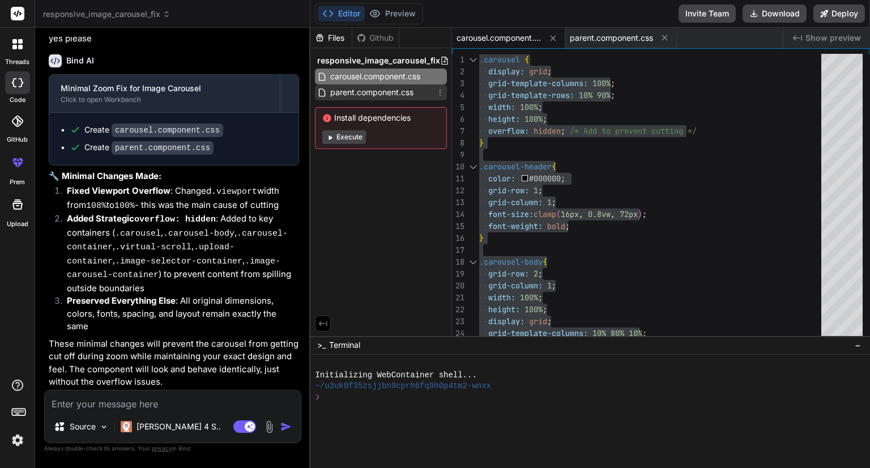
click at [380, 94] on span "parent.component.css" at bounding box center [372, 93] width 86 height 14
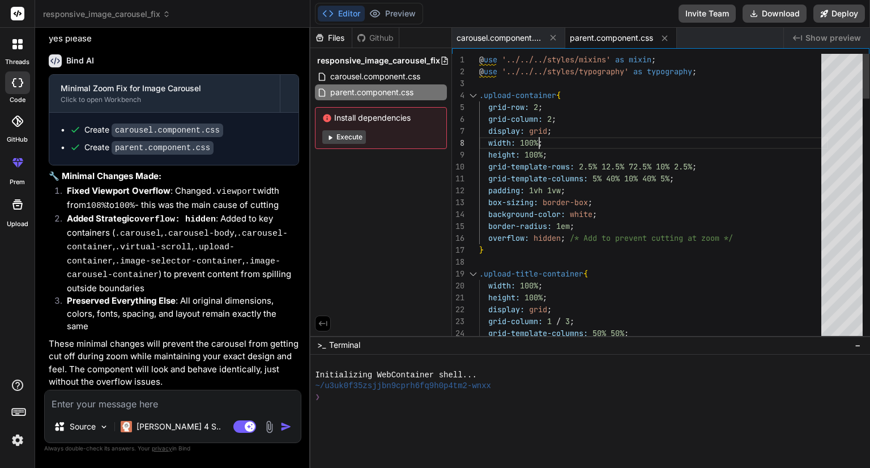
click at [169, 400] on textarea at bounding box center [173, 400] width 256 height 20
click at [180, 408] on textarea at bounding box center [173, 400] width 256 height 20
click at [144, 405] on textarea at bounding box center [173, 400] width 256 height 20
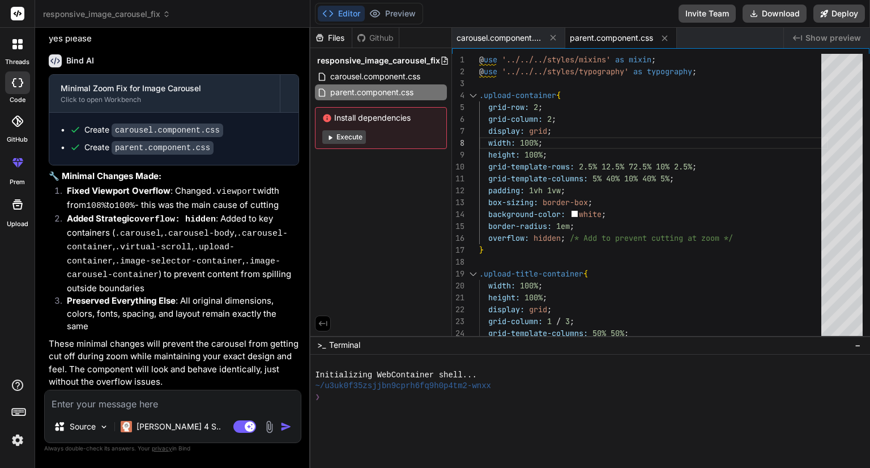
click at [274, 426] on img at bounding box center [269, 426] width 13 height 13
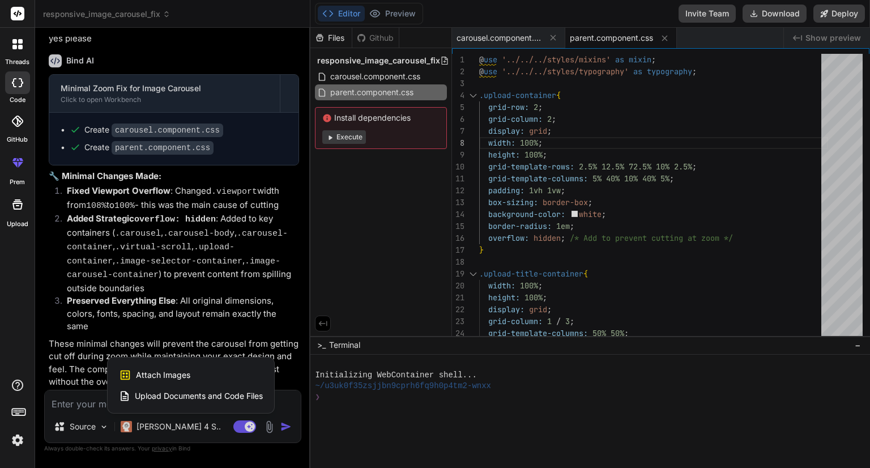
click at [198, 371] on div "Attach Images Image attachments are only supported in [PERSON_NAME] and Gemini …" at bounding box center [191, 375] width 144 height 22
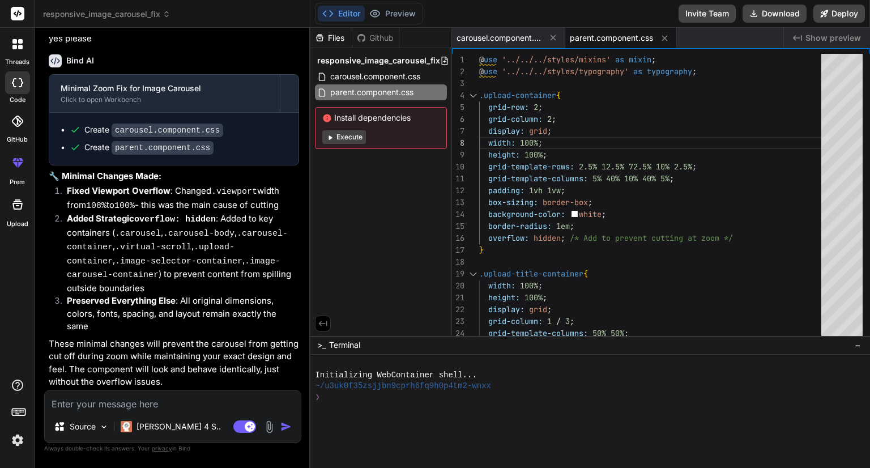
click at [270, 422] on img at bounding box center [269, 426] width 13 height 13
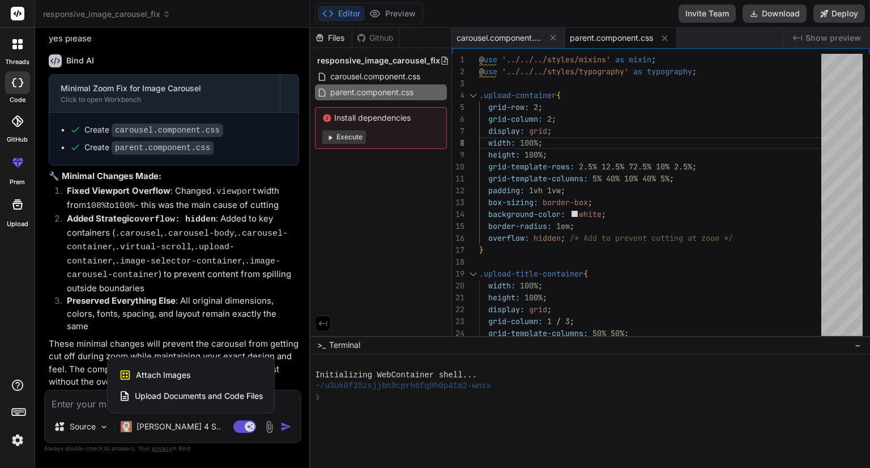
click at [228, 397] on span "Upload Documents and Code Files" at bounding box center [199, 395] width 128 height 11
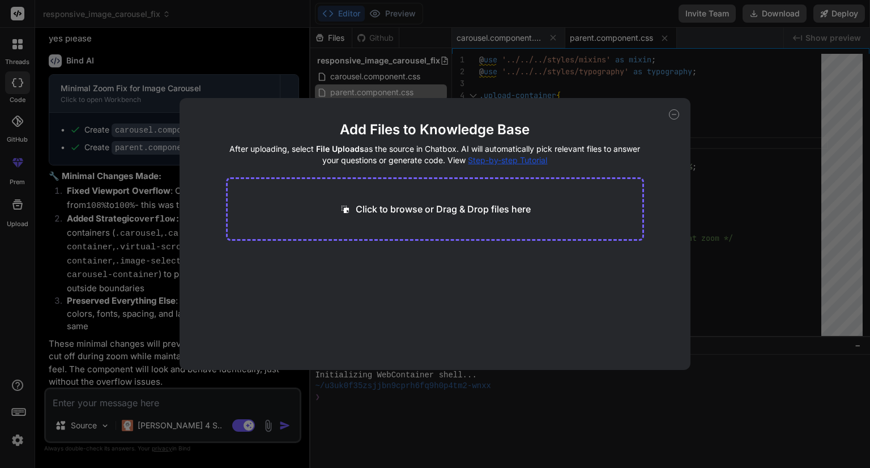
click at [402, 207] on p "Click to browse or Drag & Drop files here" at bounding box center [443, 209] width 175 height 14
click at [277, 220] on div "Click to browse or Drag & Drop files here" at bounding box center [435, 208] width 419 height 63
click at [673, 113] on icon at bounding box center [674, 114] width 10 height 10
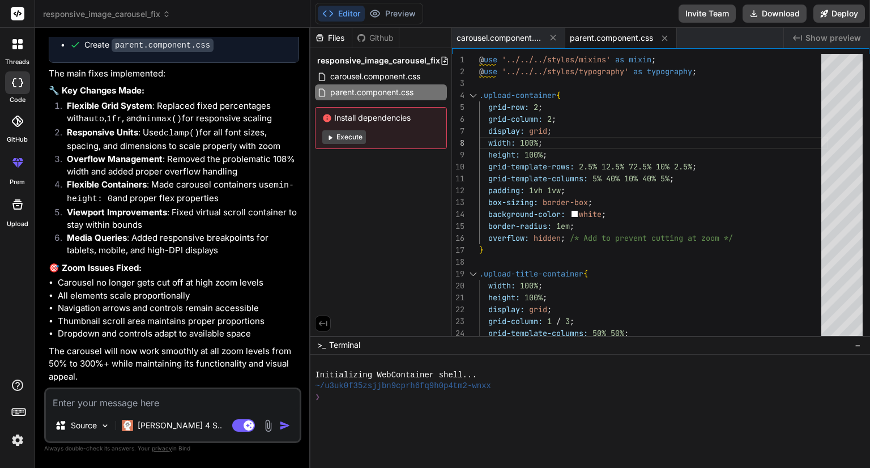
scroll to position [2770, 0]
click at [226, 393] on textarea at bounding box center [173, 399] width 254 height 20
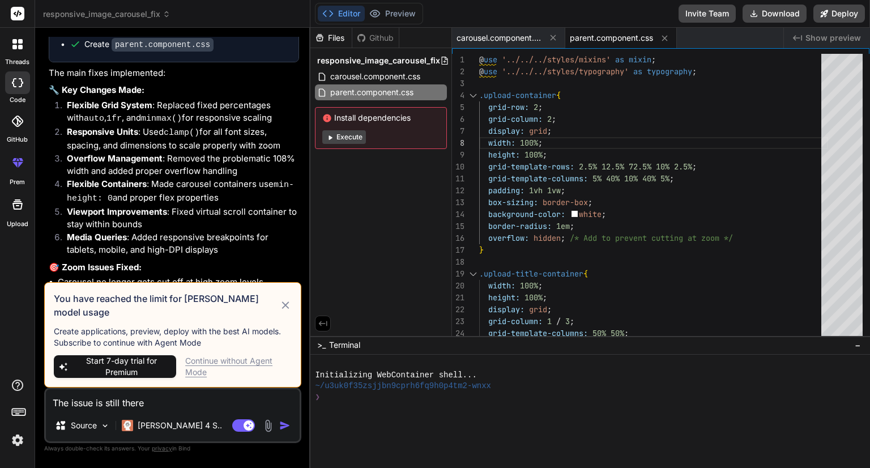
click at [233, 359] on div "Continue without Agent Mode" at bounding box center [238, 366] width 107 height 23
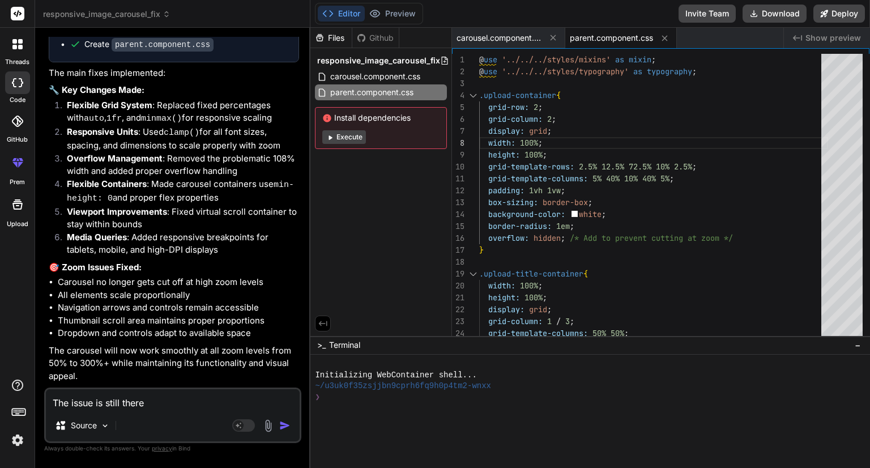
click at [161, 405] on textarea "The issue is still there" at bounding box center [173, 399] width 254 height 20
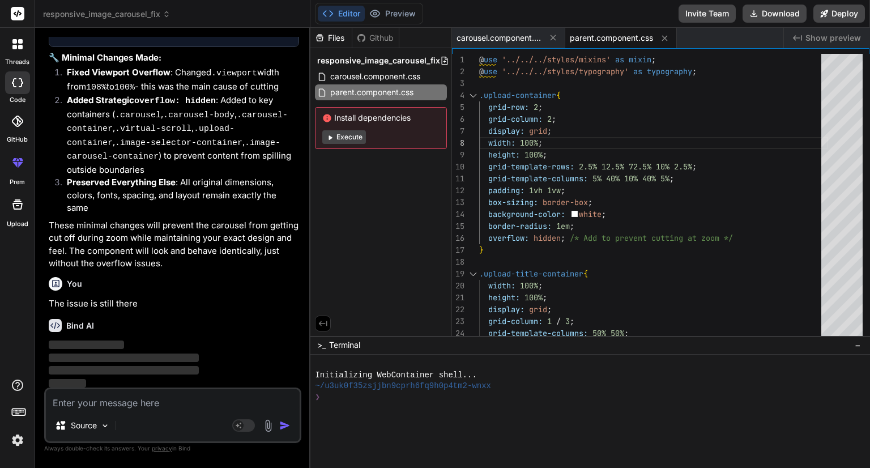
scroll to position [3557, 0]
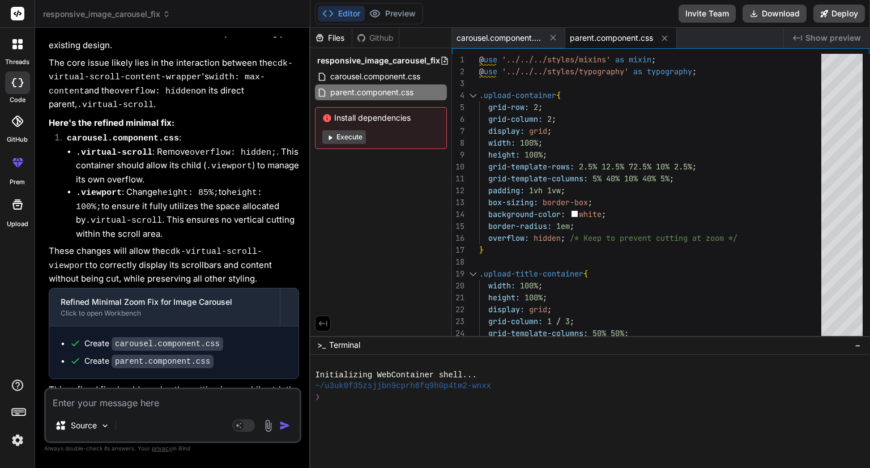
scroll to position [3971, 0]
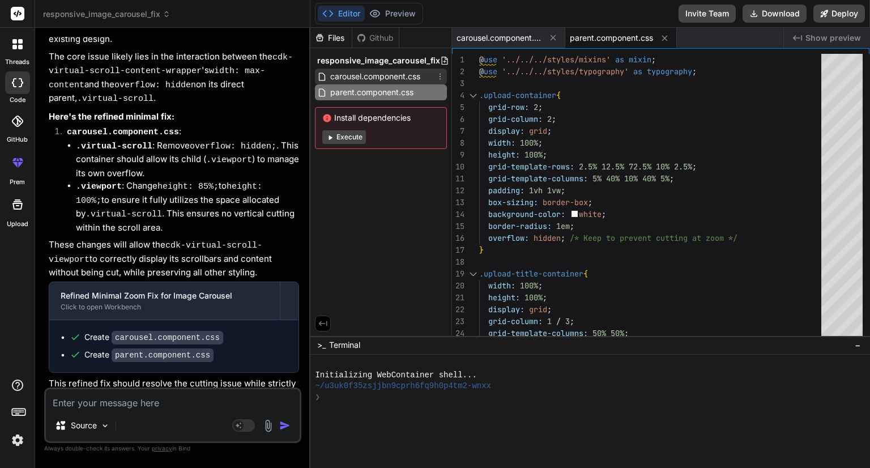
click at [364, 80] on span "carousel.component.css" at bounding box center [375, 77] width 92 height 14
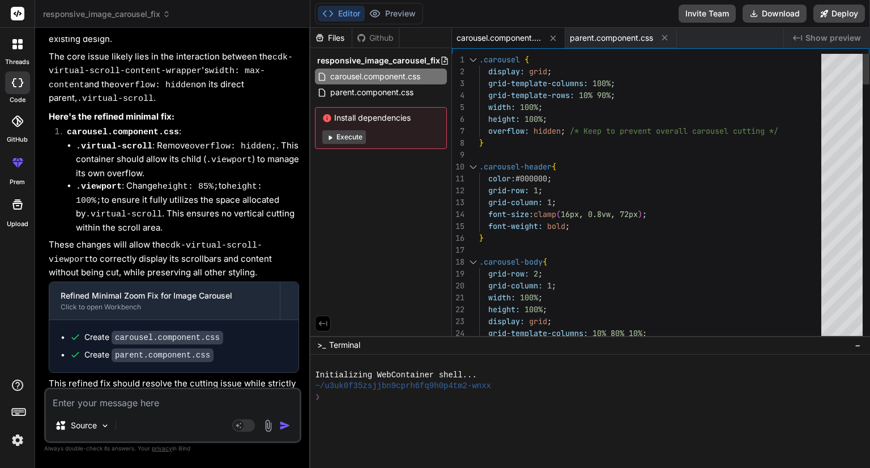
scroll to position [0, 0]
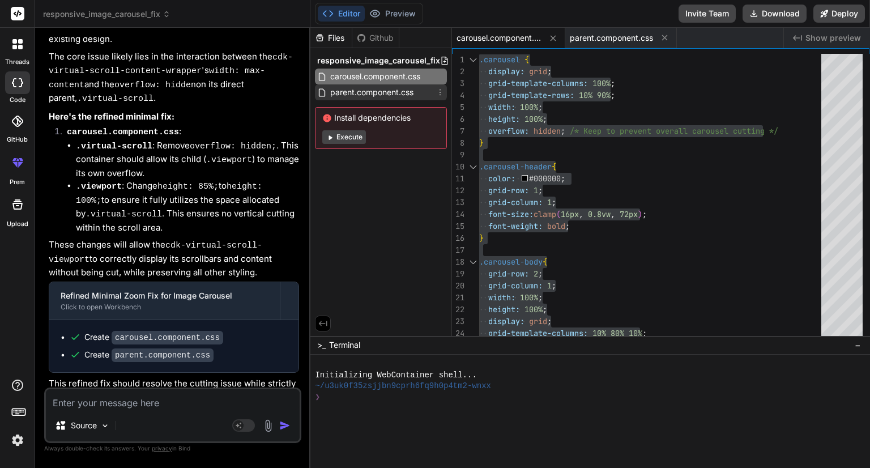
click at [375, 91] on span "parent.component.css" at bounding box center [372, 93] width 86 height 14
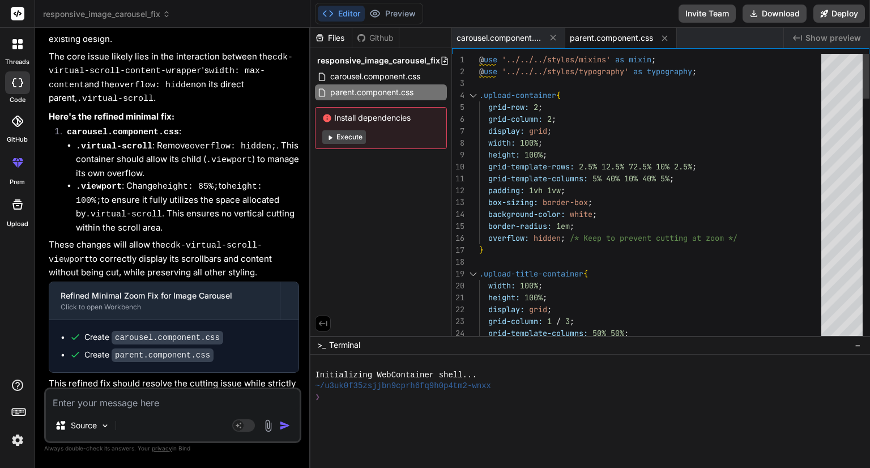
click at [271, 428] on img at bounding box center [268, 425] width 13 height 13
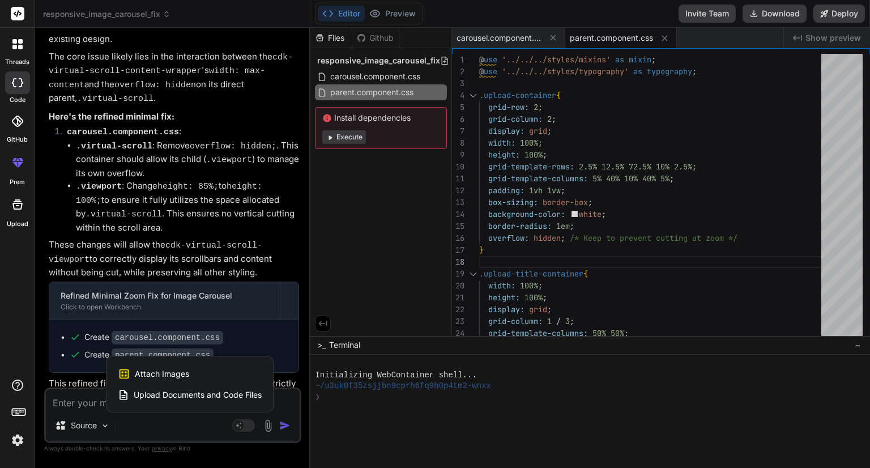
click at [201, 231] on div at bounding box center [435, 234] width 870 height 468
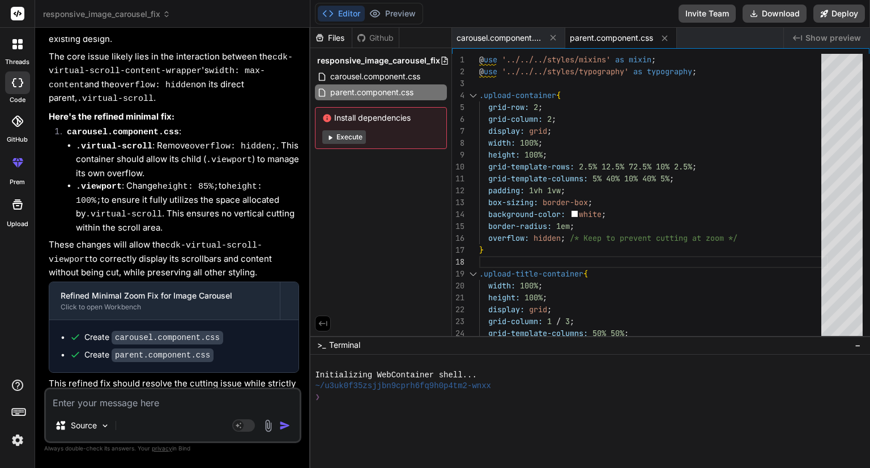
click at [112, 406] on textarea at bounding box center [173, 399] width 254 height 20
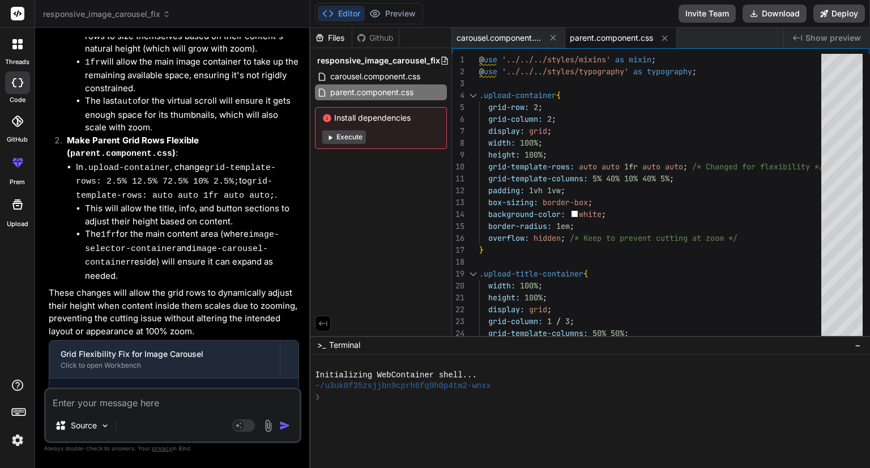
scroll to position [4686, 0]
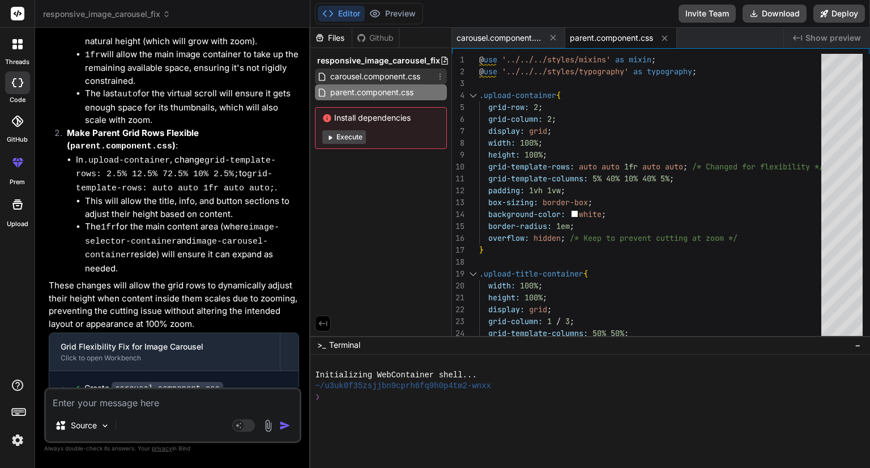
click at [376, 74] on span "carousel.component.css" at bounding box center [375, 77] width 92 height 14
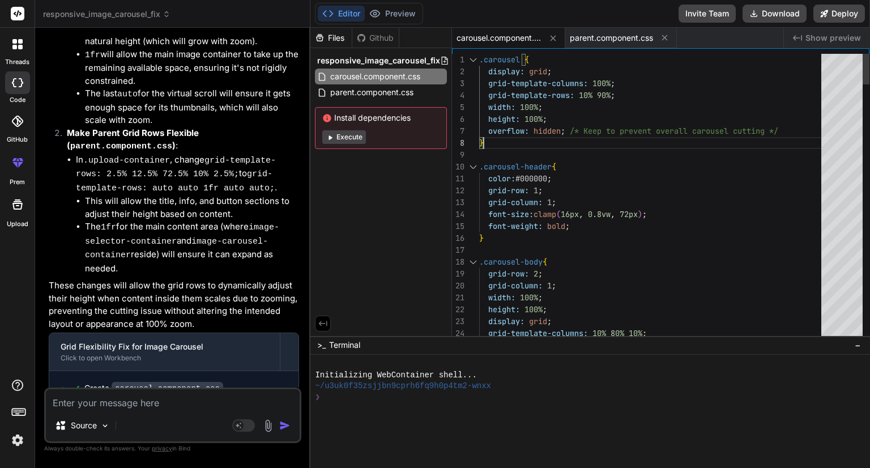
scroll to position [0, 0]
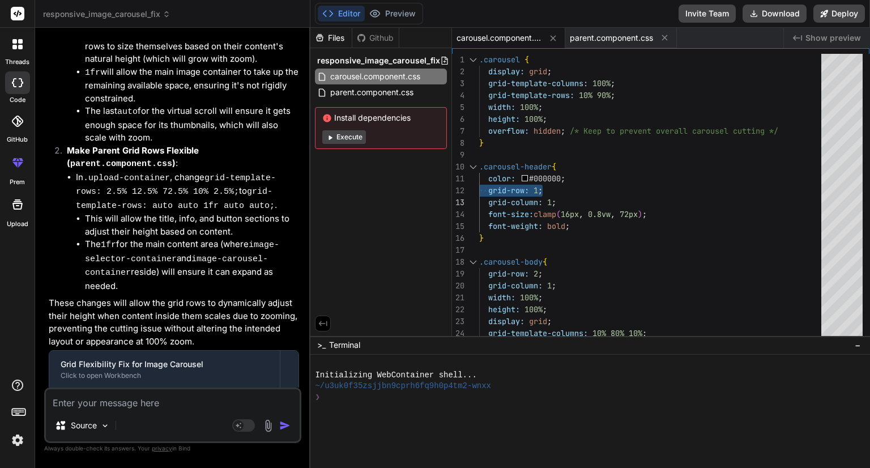
scroll to position [4686, 0]
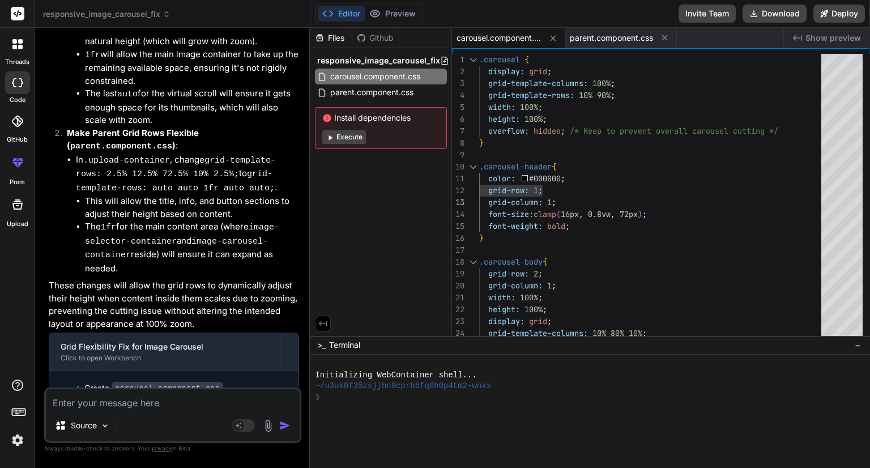
click at [192, 404] on textarea at bounding box center [173, 399] width 254 height 20
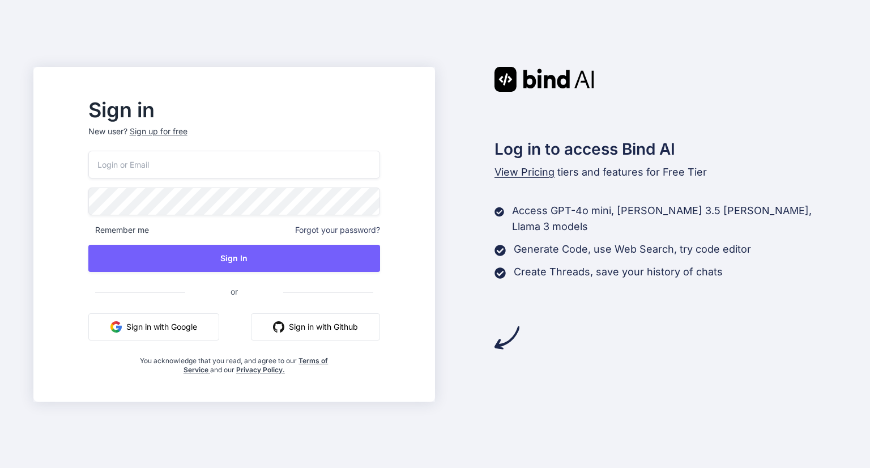
click at [159, 330] on button "Sign in with Google" at bounding box center [153, 326] width 131 height 27
